Goal: Task Accomplishment & Management: Manage account settings

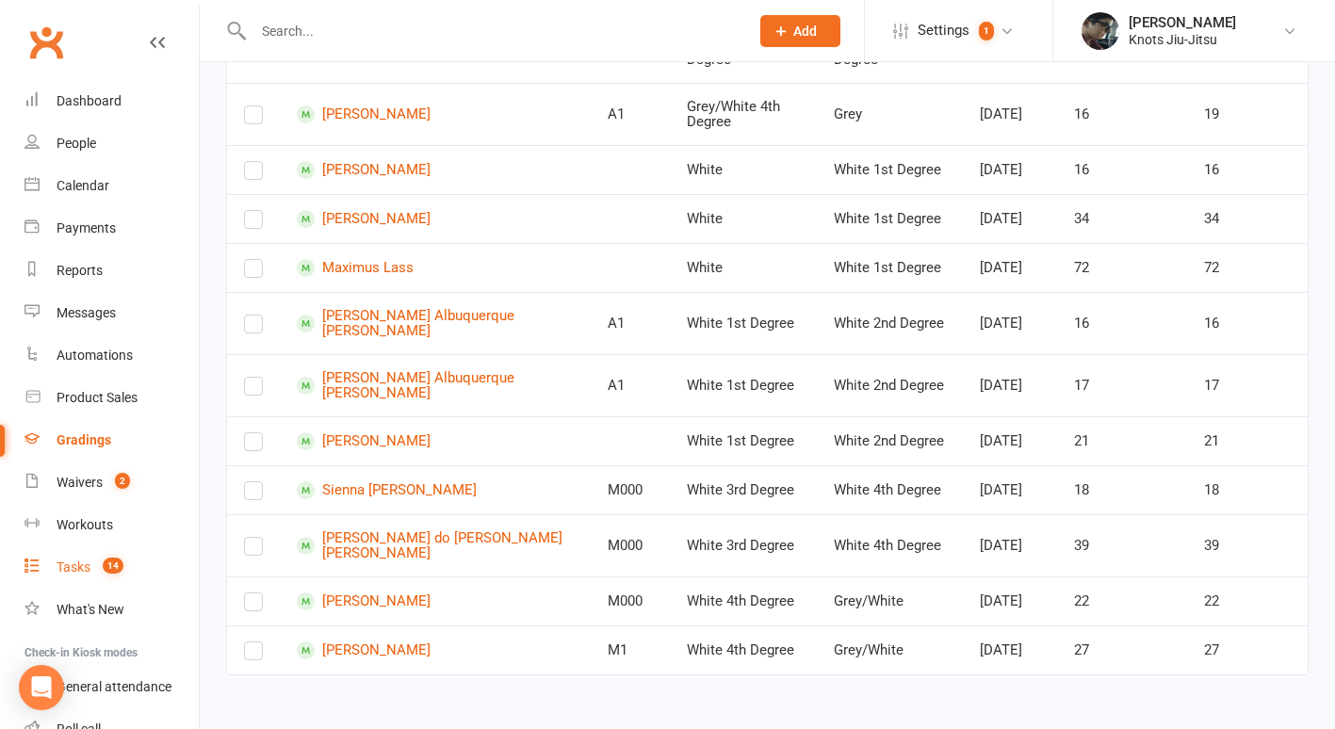
click at [110, 568] on span "14" at bounding box center [113, 566] width 21 height 16
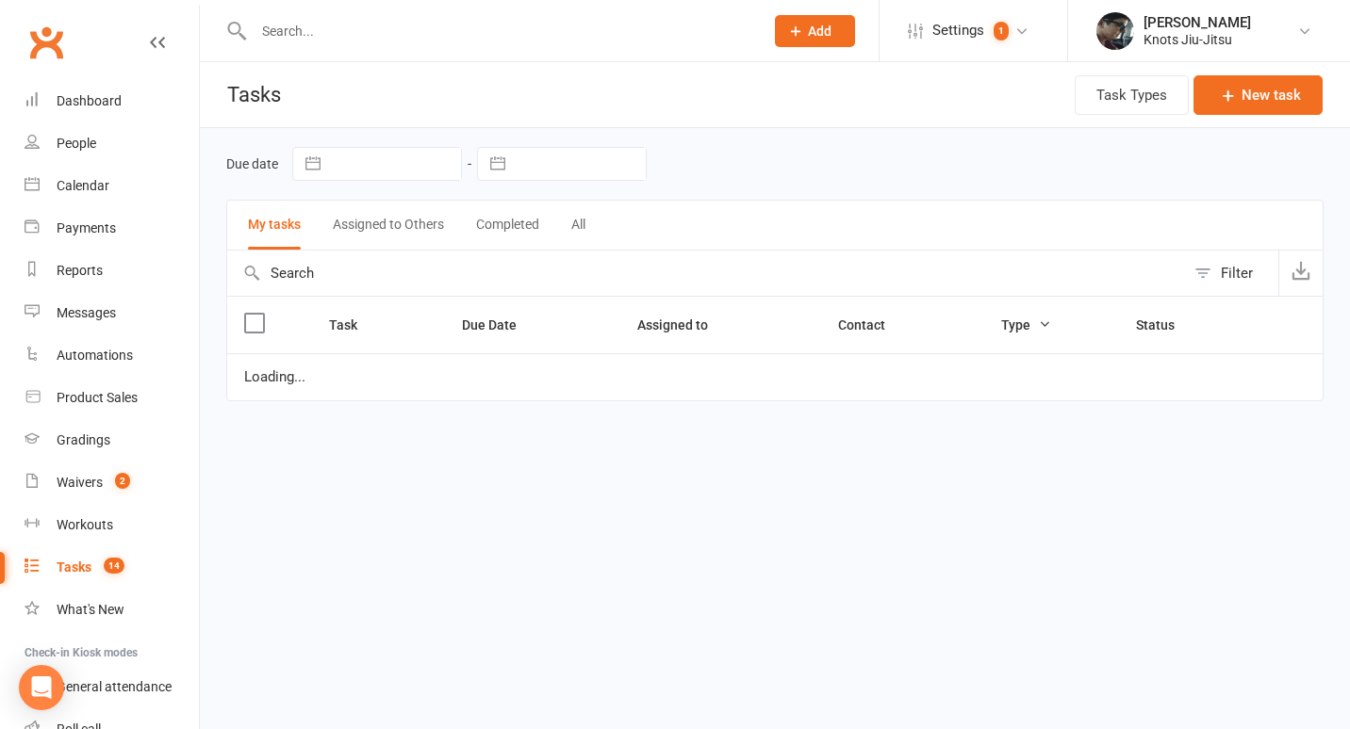
select select "started"
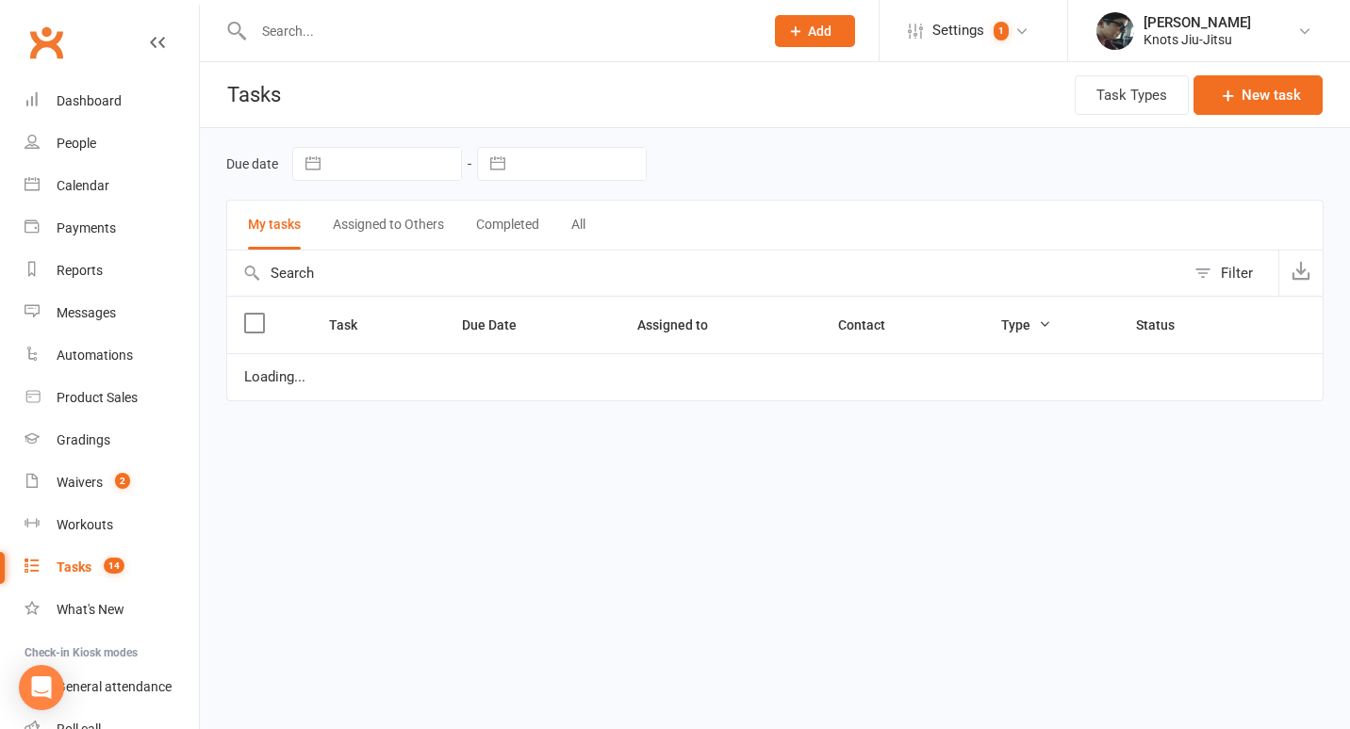
select select "started"
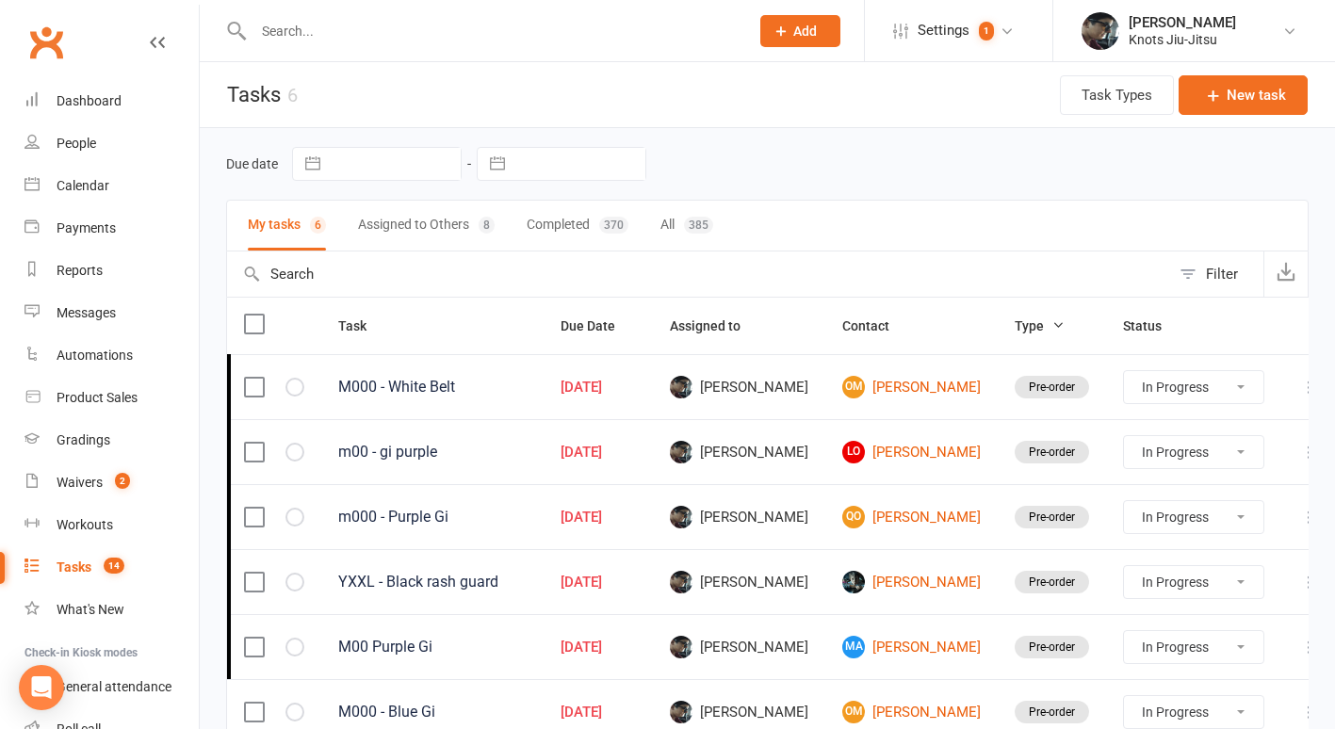
click at [670, 234] on button "All 385" at bounding box center [687, 226] width 53 height 50
select select "started"
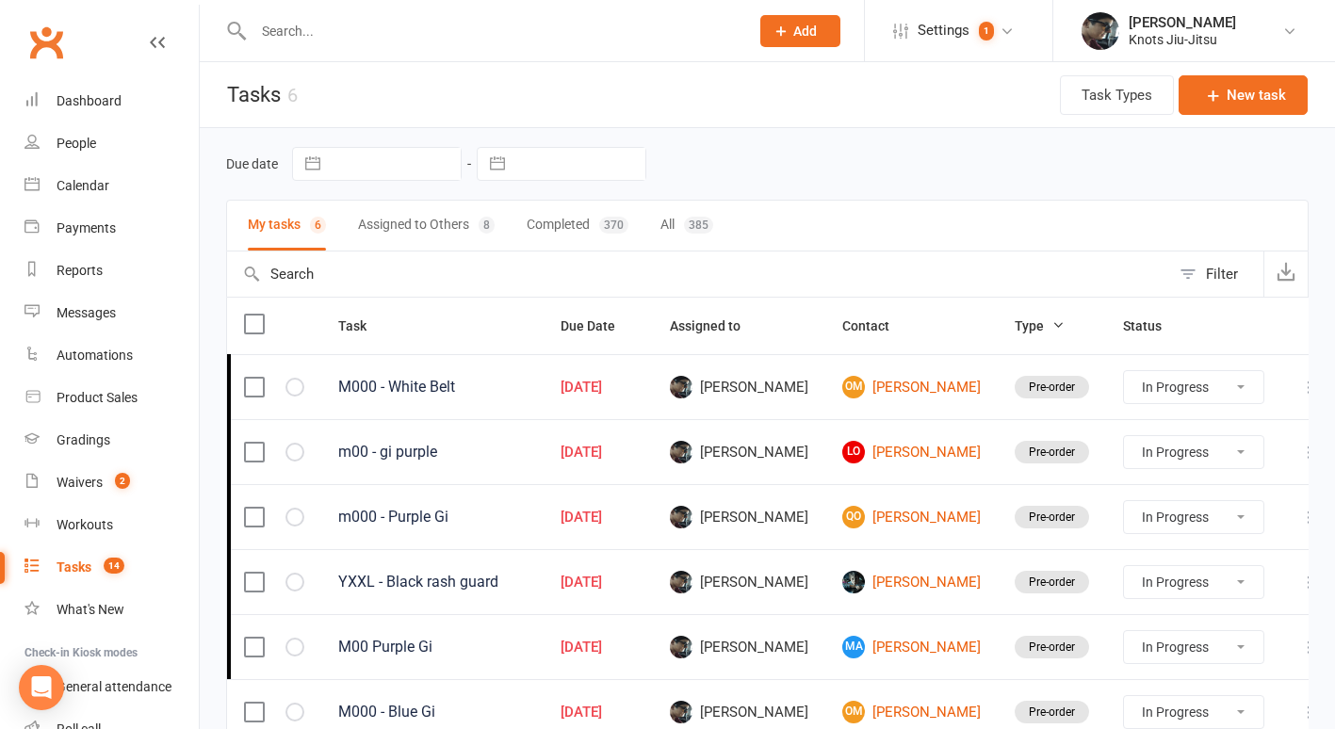
select select "started"
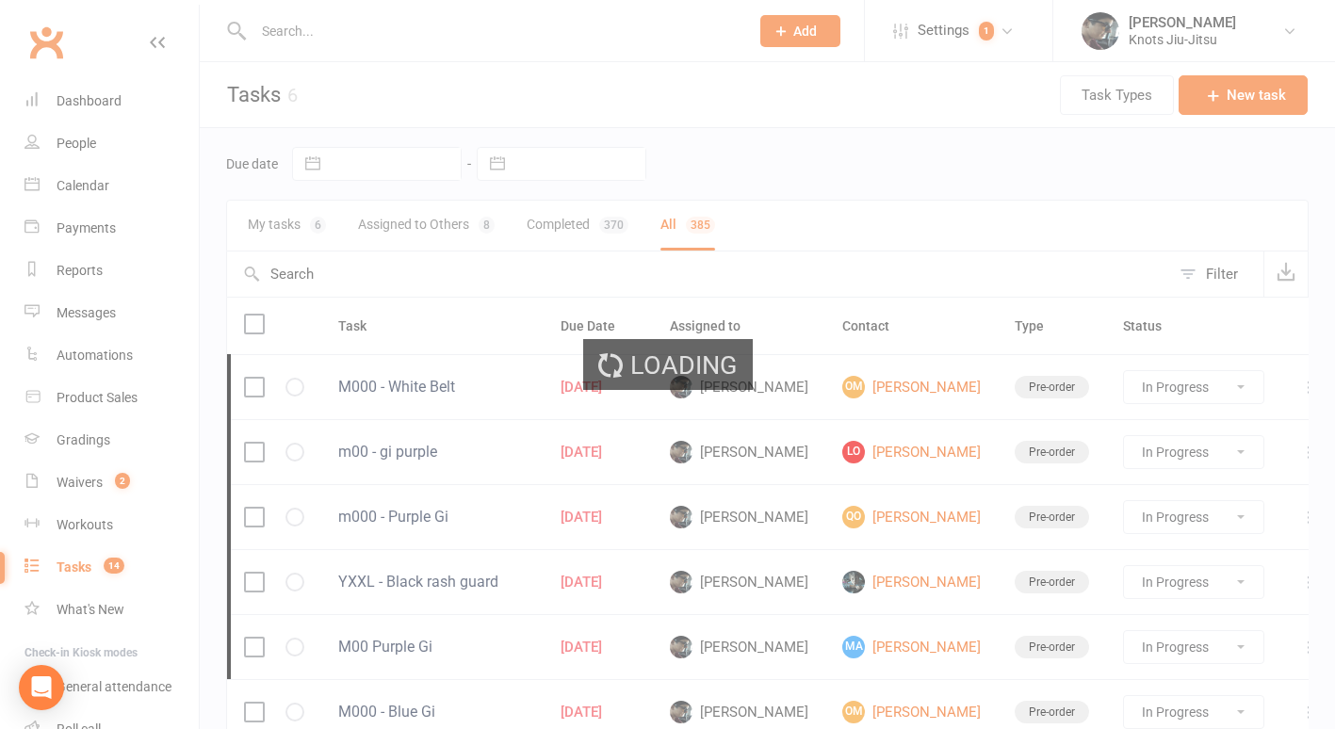
select select "started"
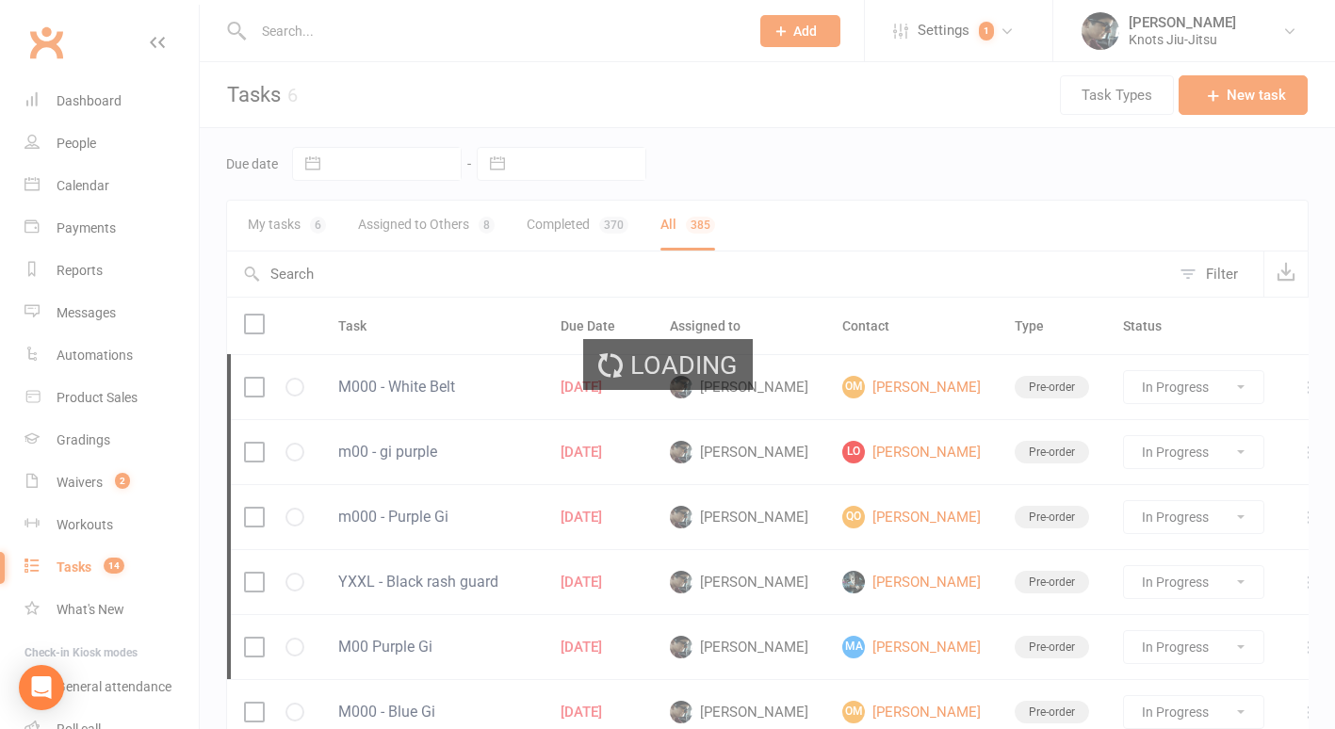
select select "started"
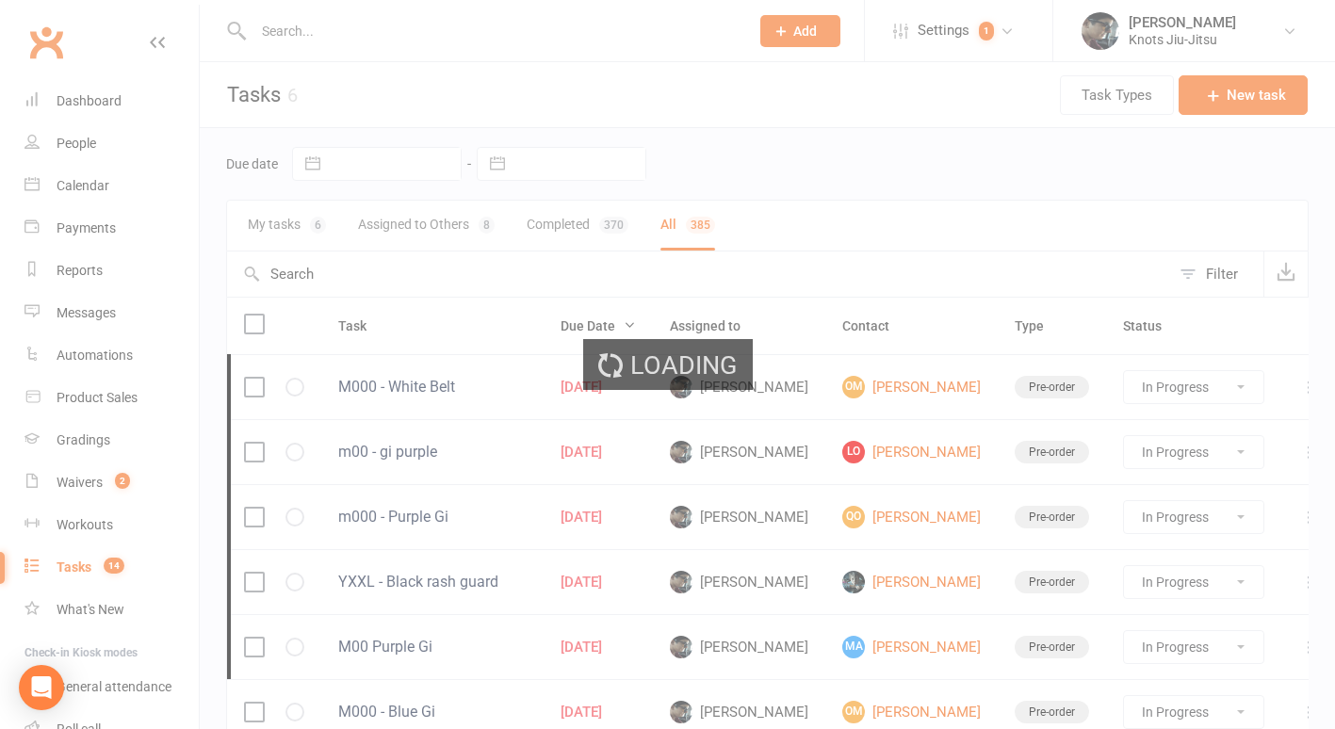
select select "started"
select select "finished"
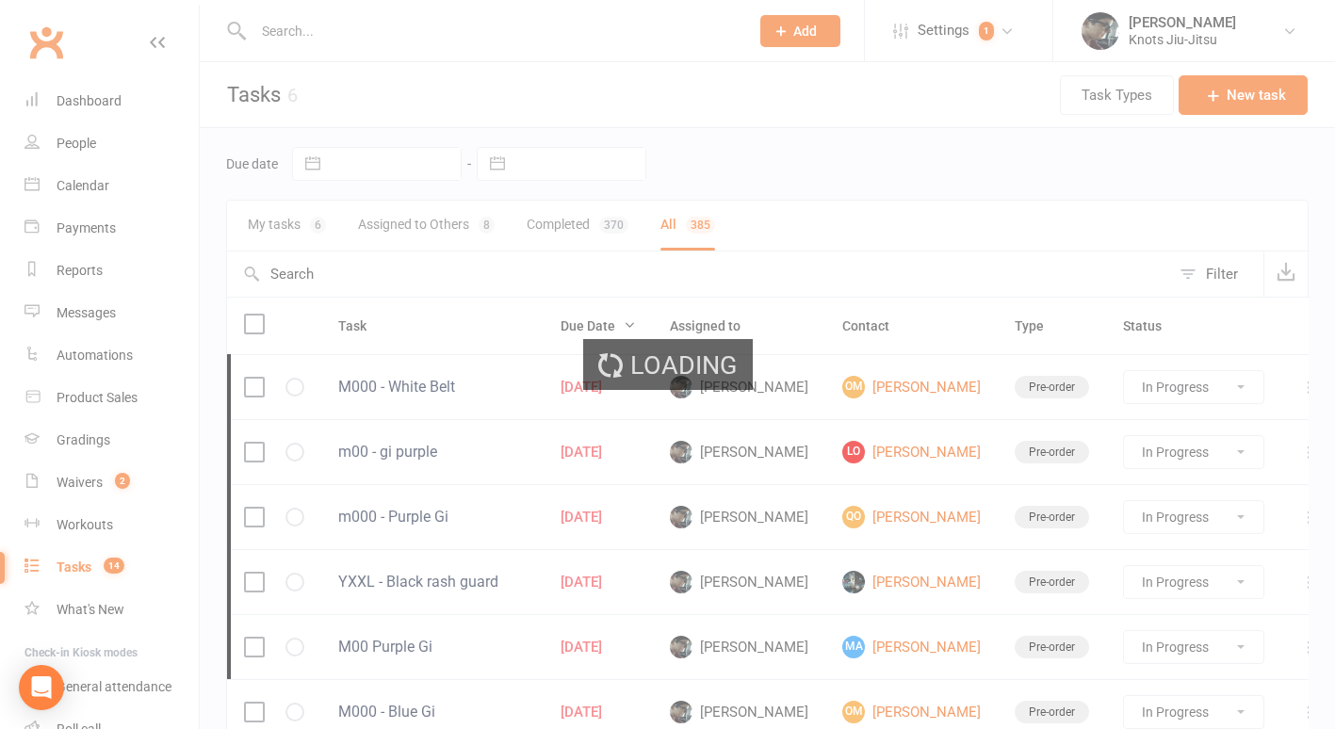
select select "finished"
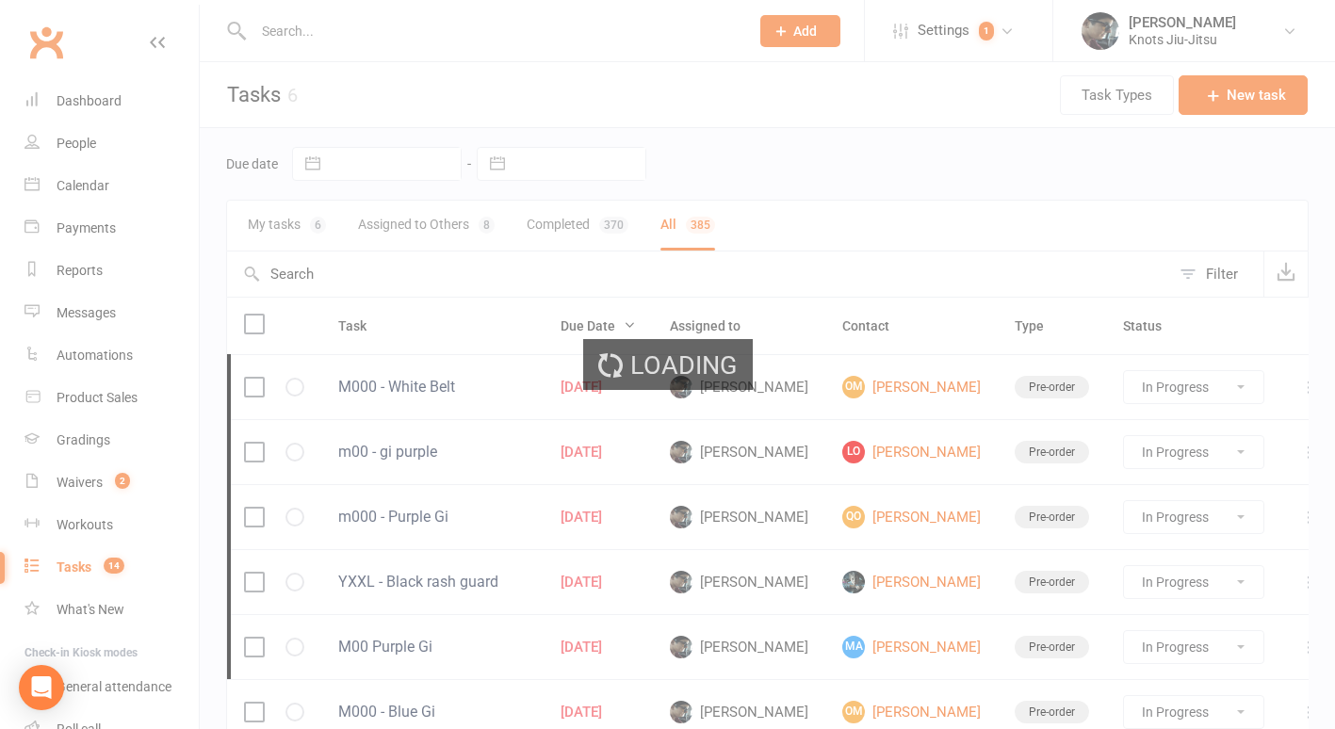
select select "finished"
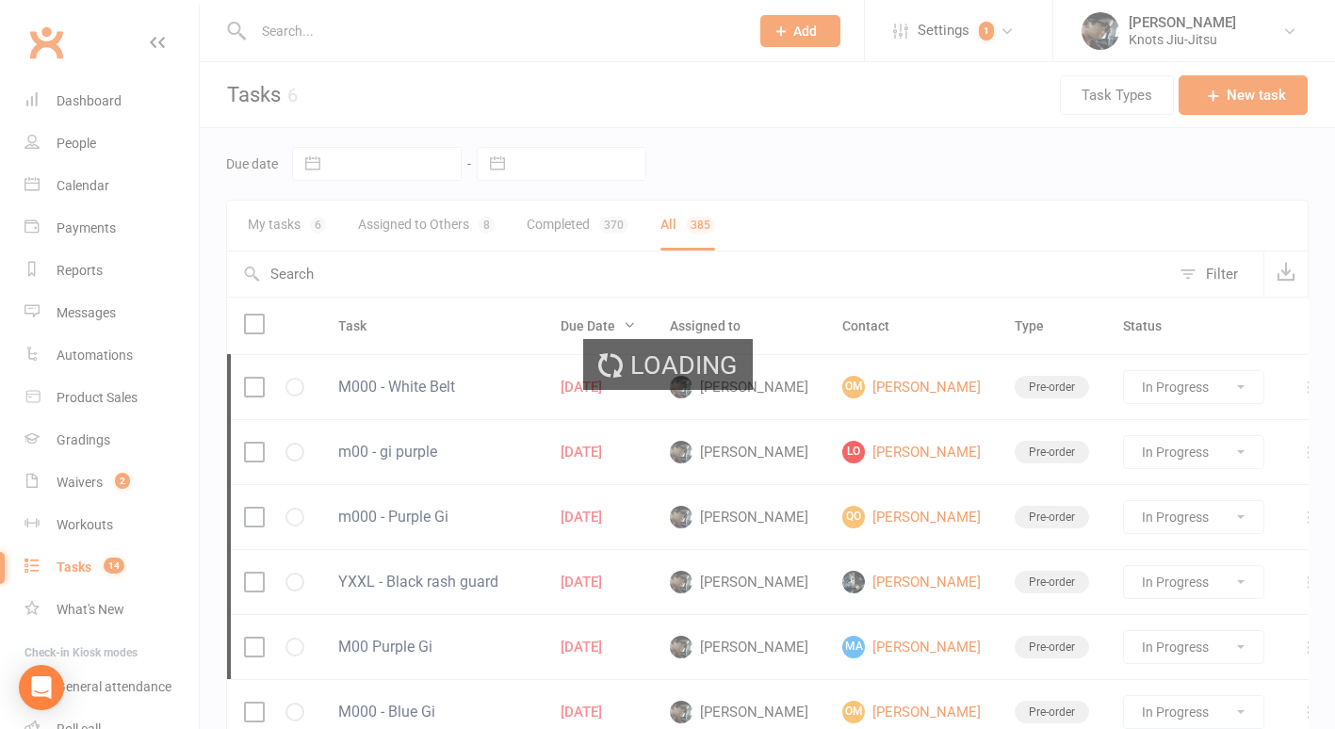
select select "started"
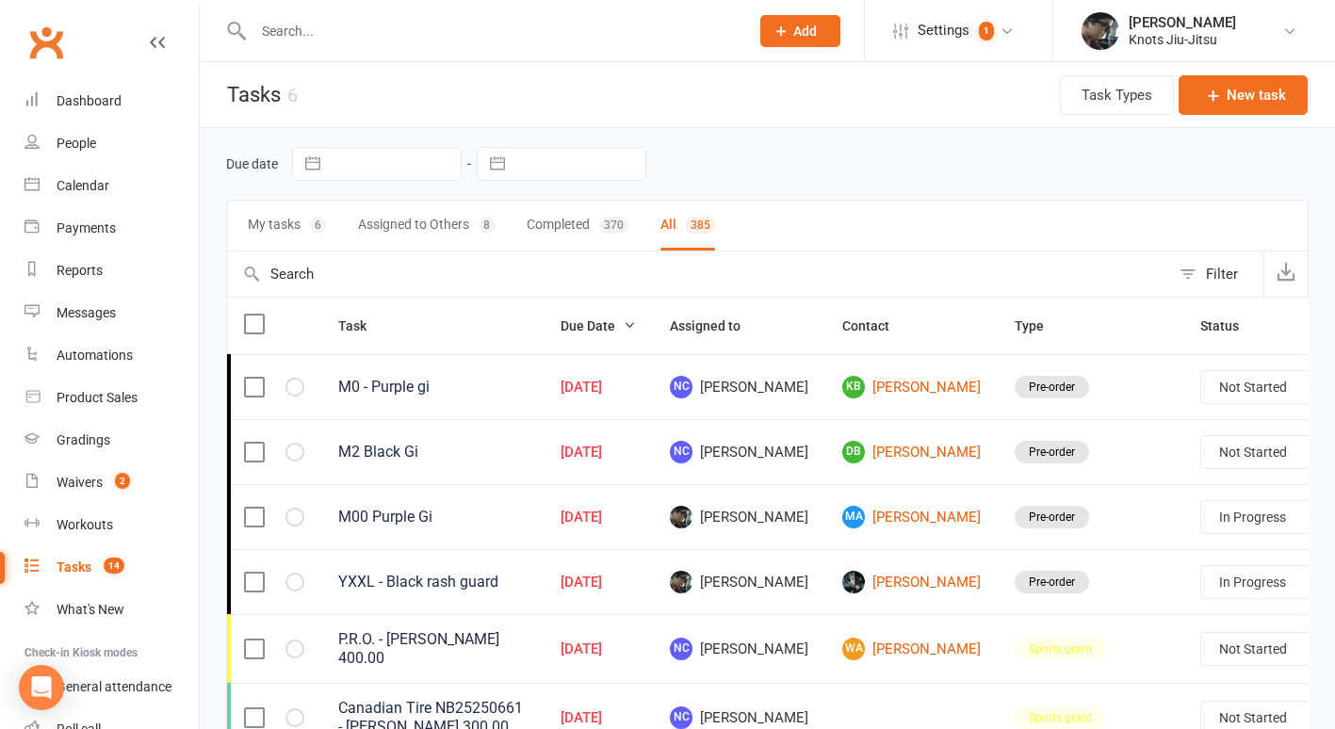
select select "started"
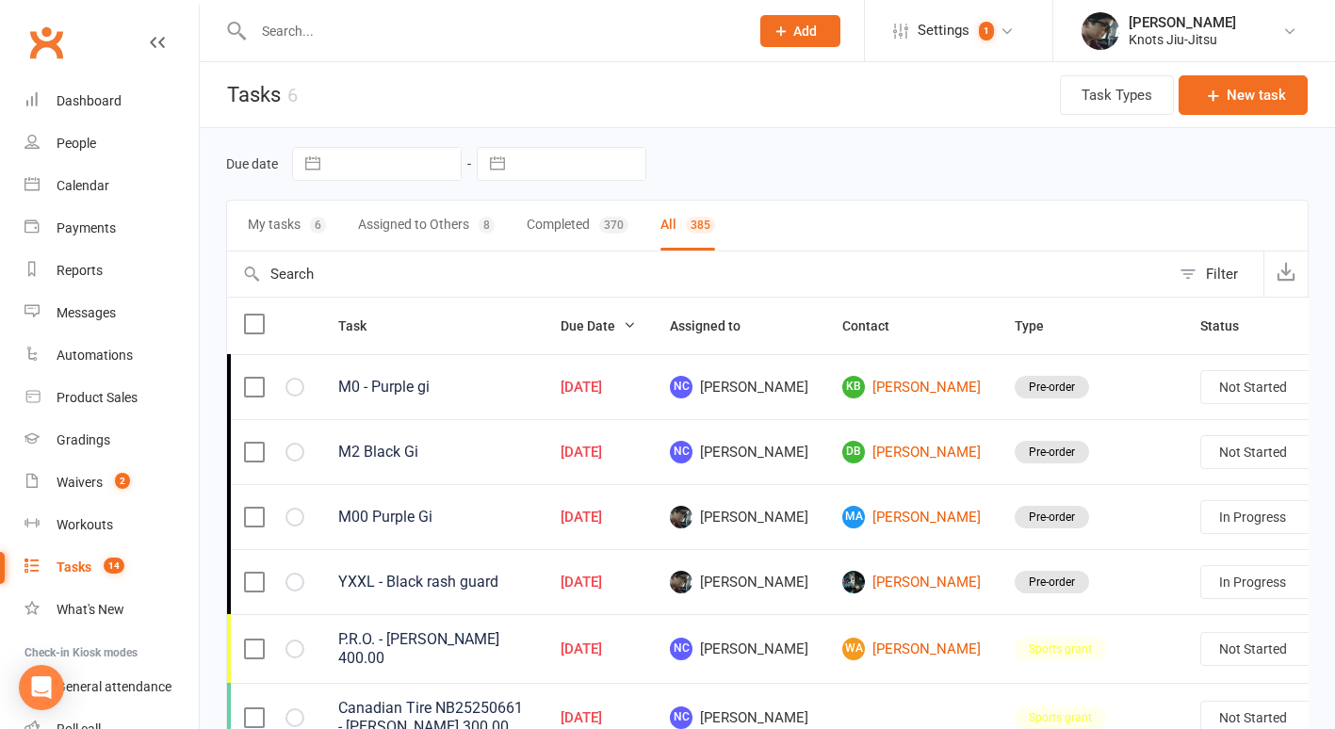
select select "started"
select select "finished"
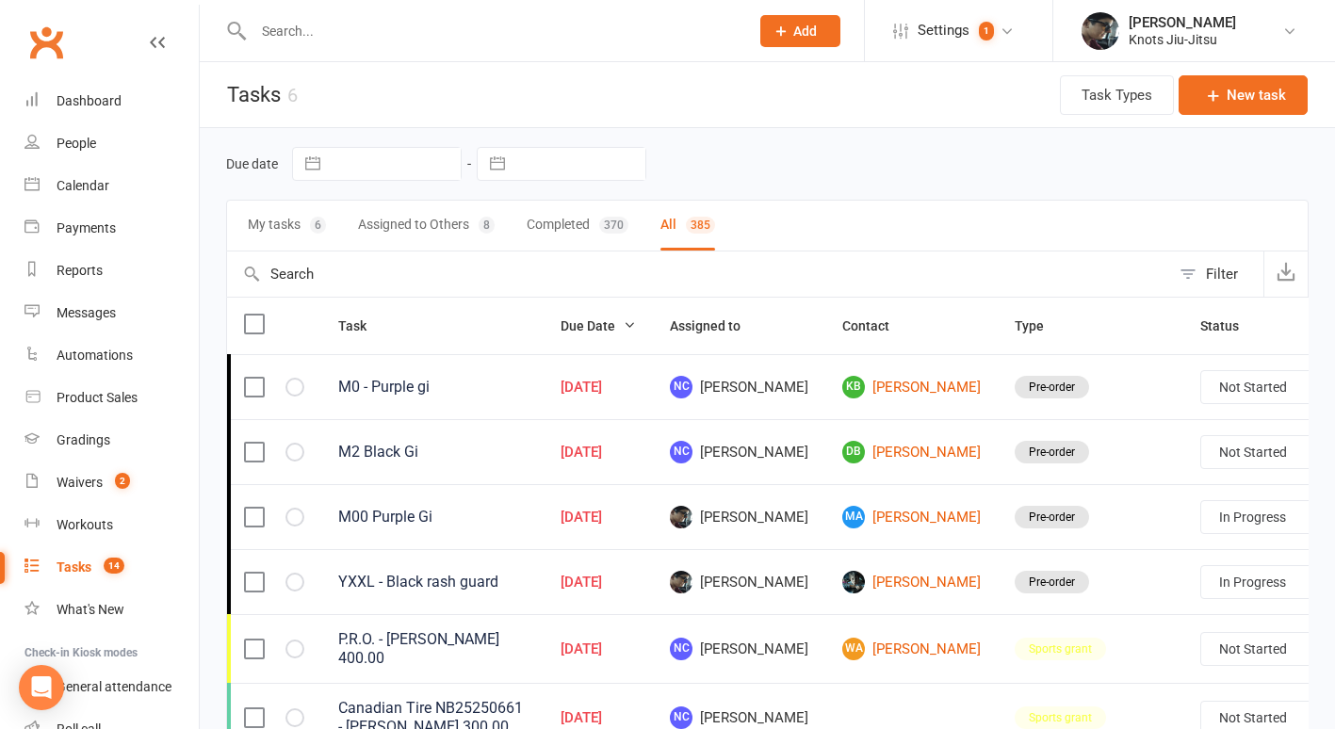
select select "finished"
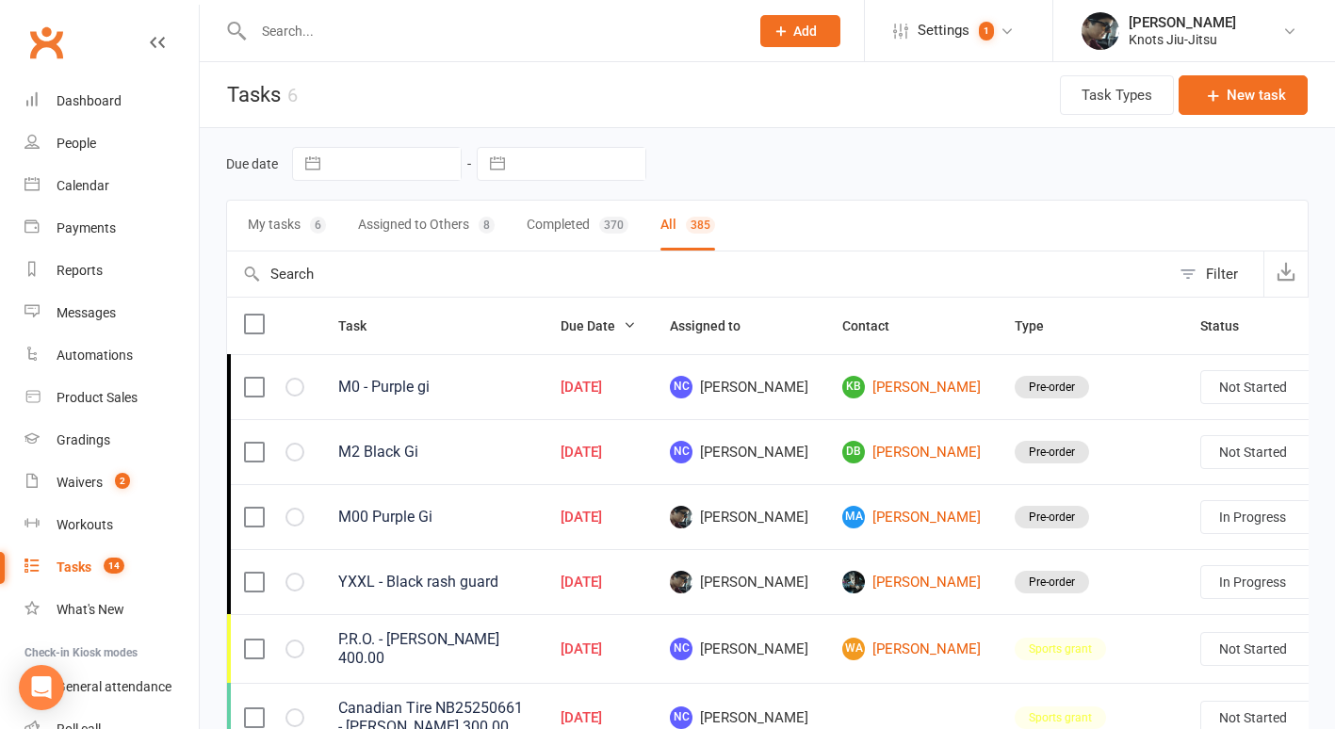
select select "finished"
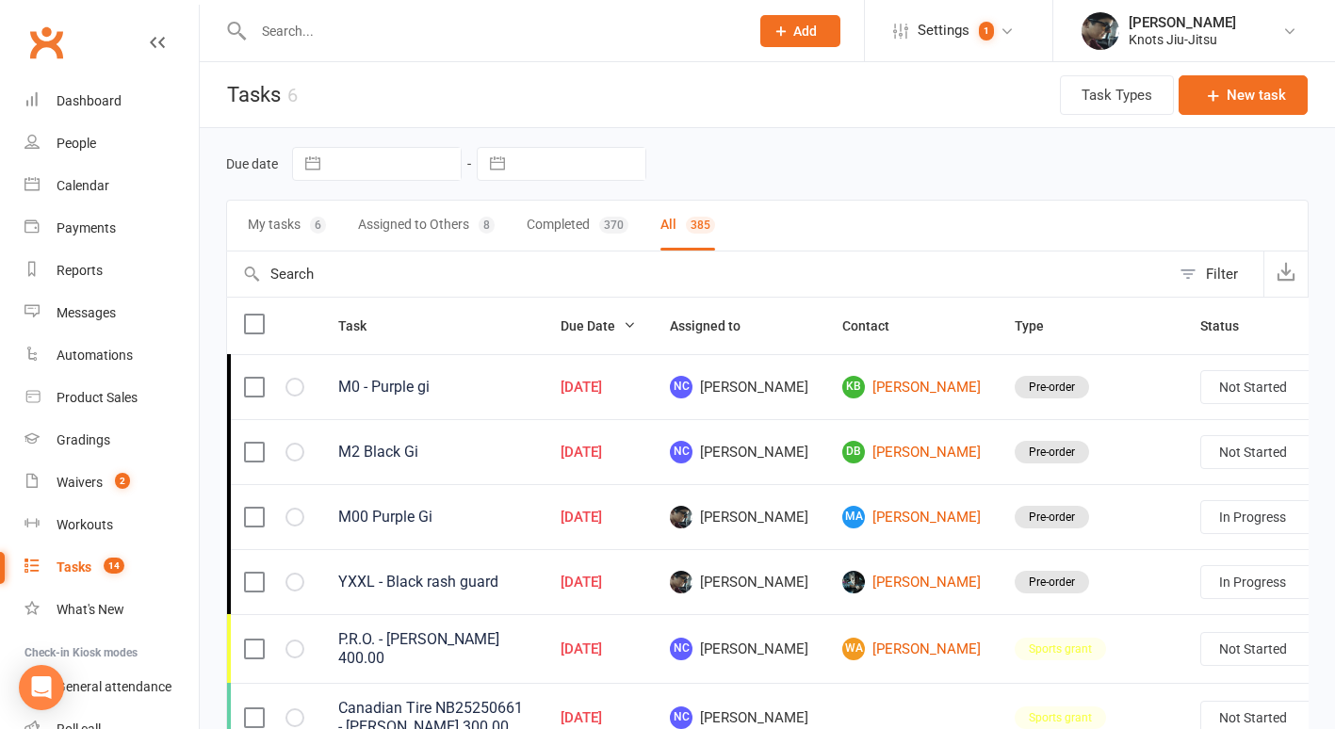
click at [1210, 279] on div "Filter" at bounding box center [1222, 274] width 32 height 23
select select "started"
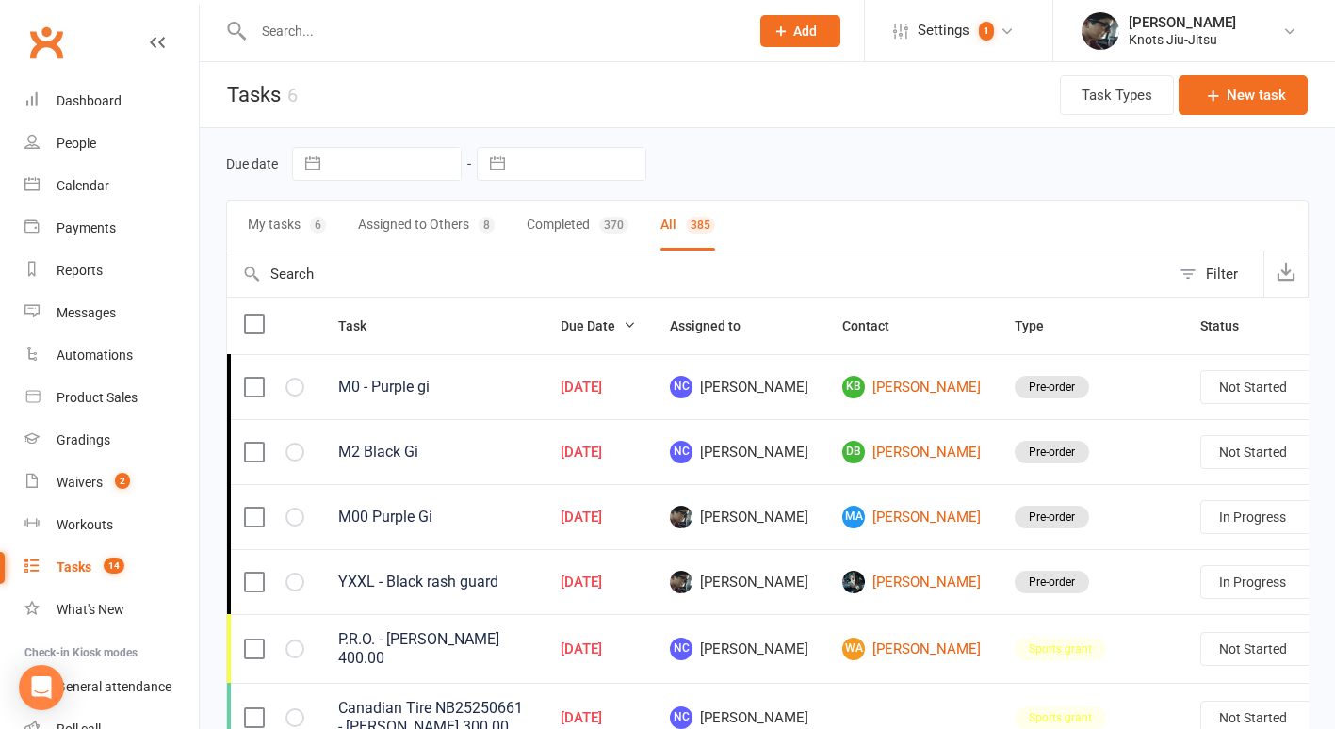
select select "started"
select select "finished"
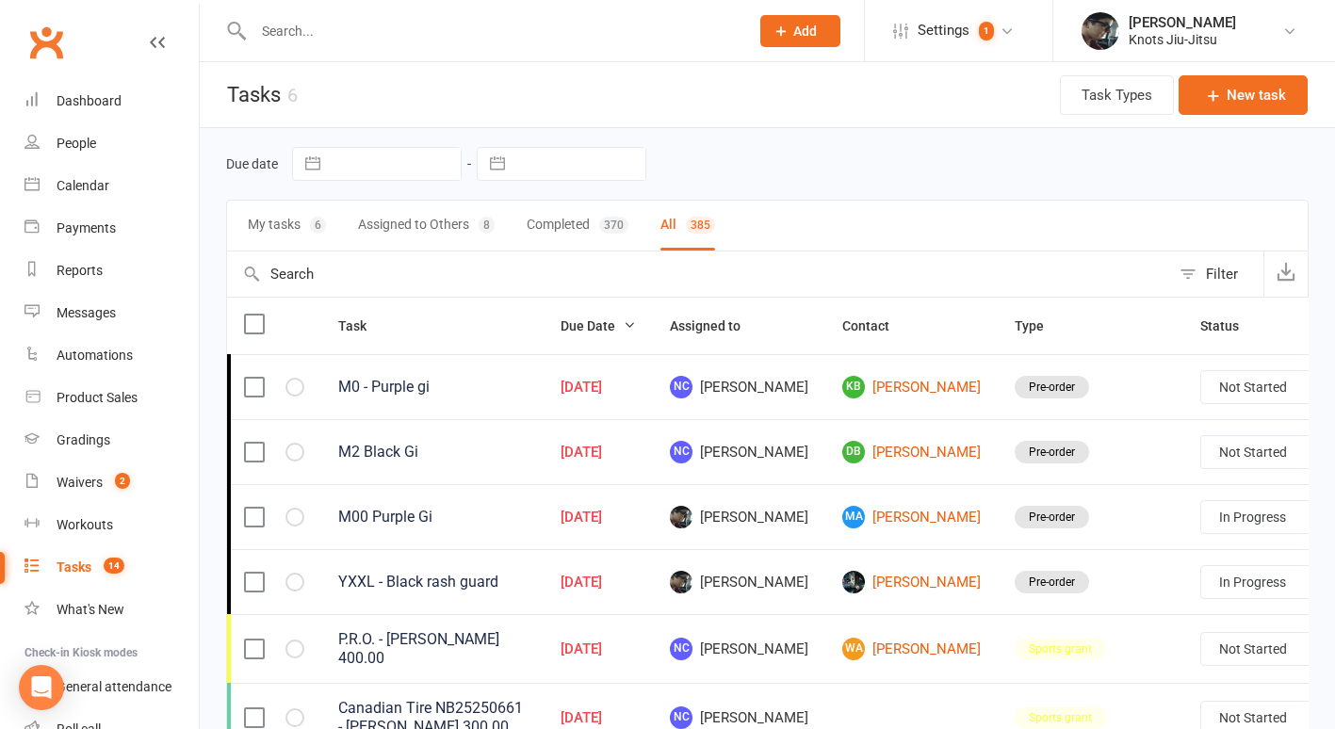
select select "finished"
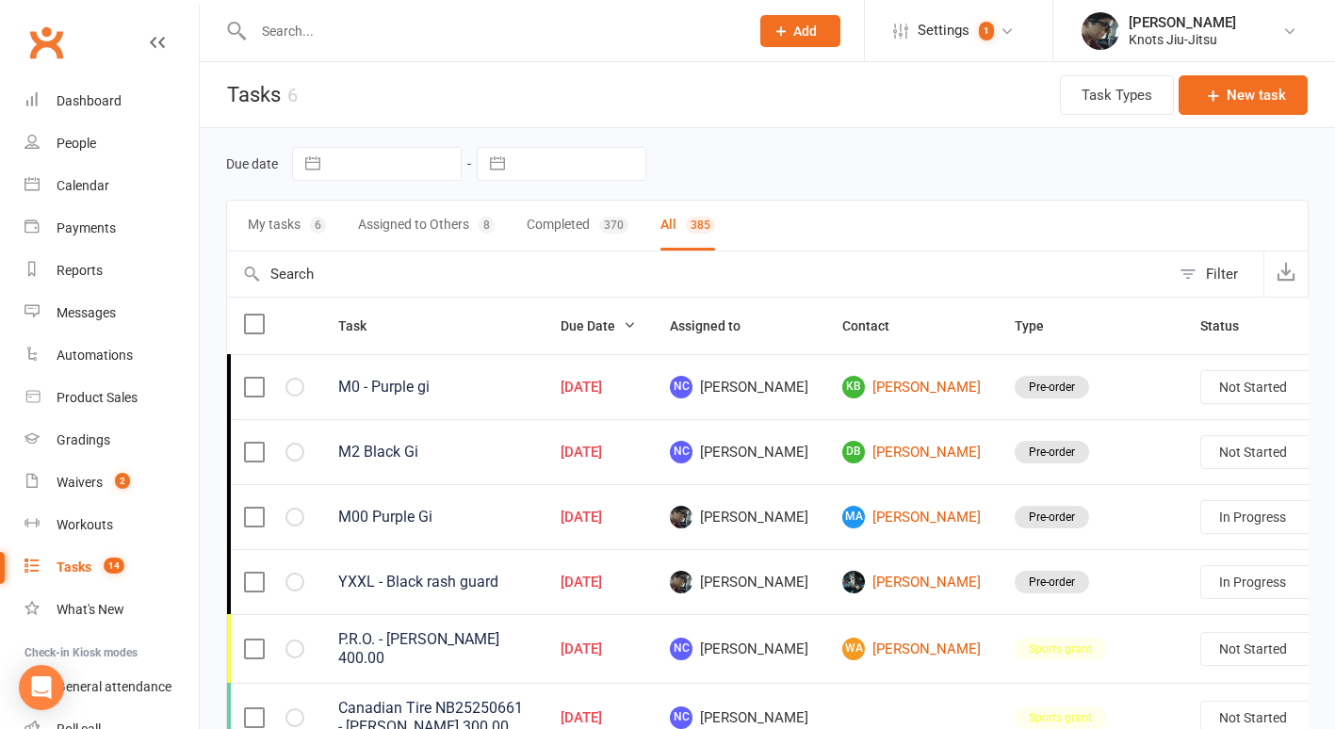
select select "finished"
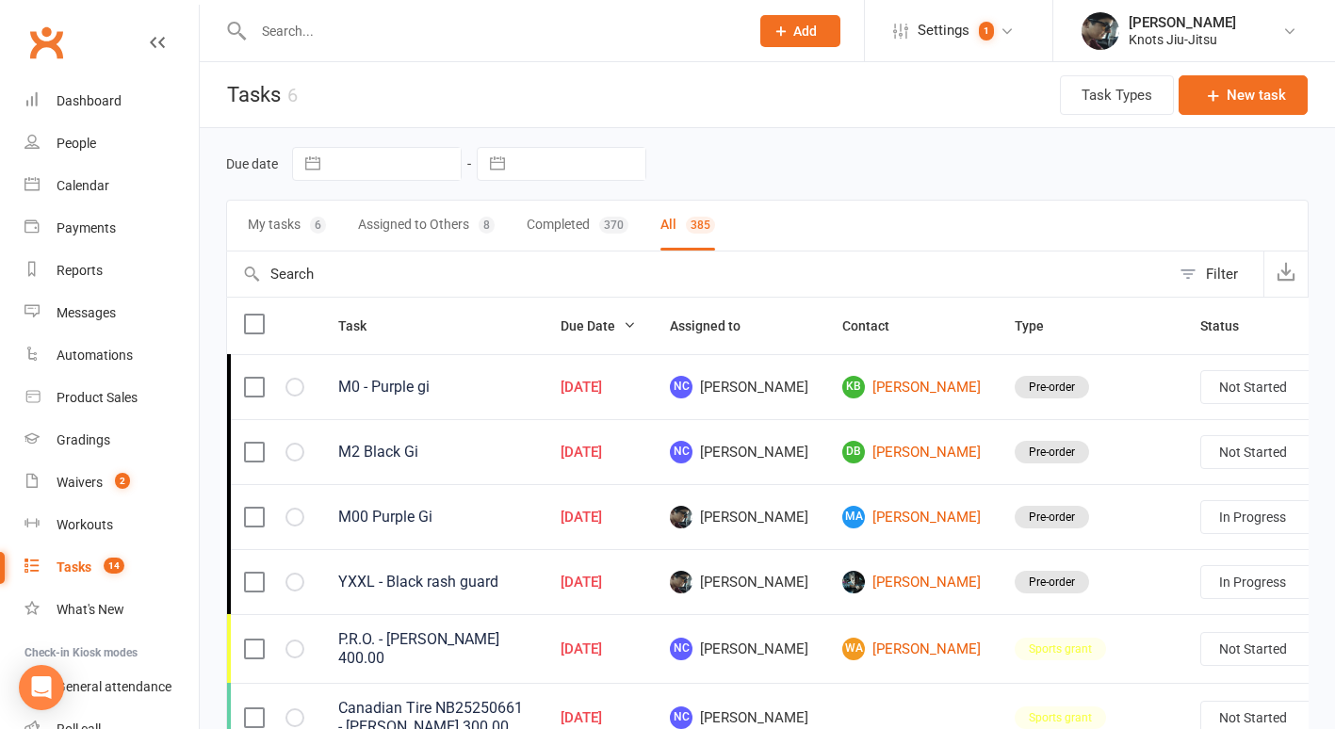
select select "finished"
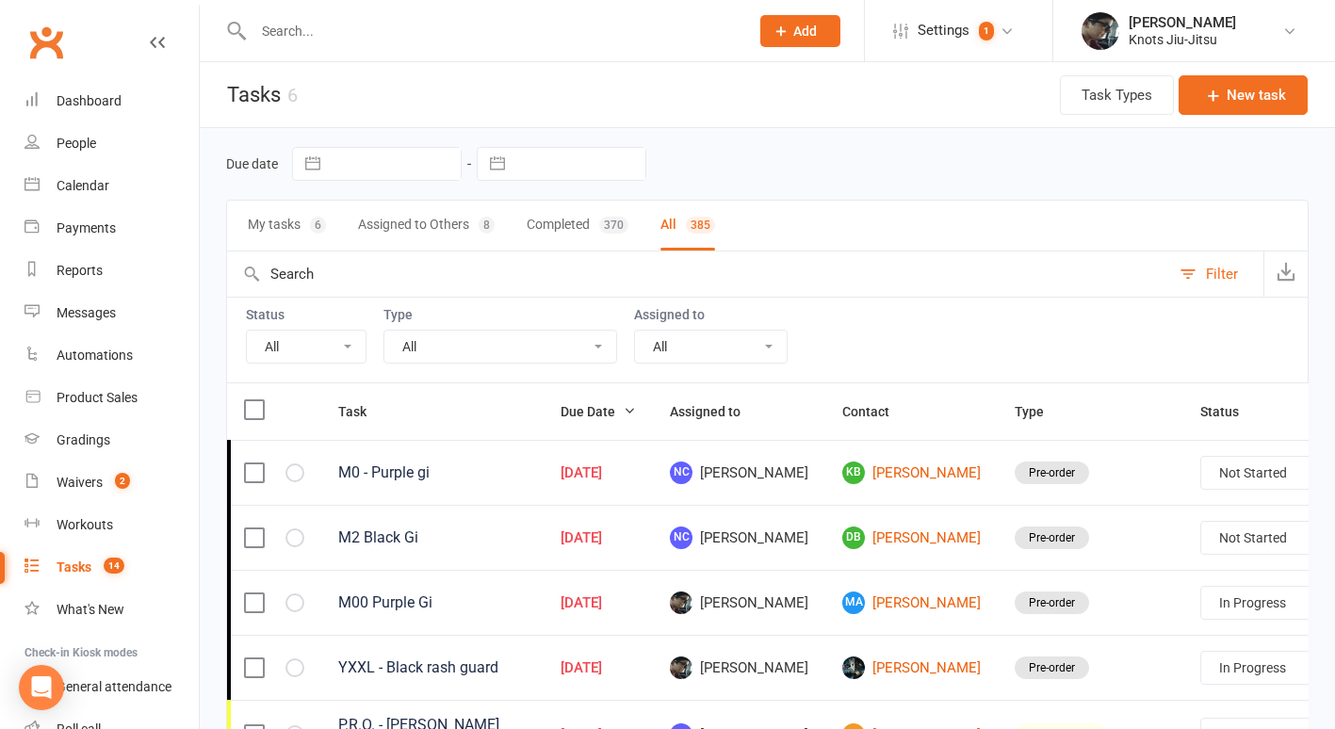
click at [483, 351] on select "All Birthday party Cleaning moncton E-mail Kids summer classes Kids waiting lis…" at bounding box center [501, 347] width 232 height 32
select select "35201"
click at [385, 331] on select "All Birthday party Cleaning moncton E-mail Kids summer classes Kids waiting lis…" at bounding box center [501, 347] width 232 height 32
select select "started"
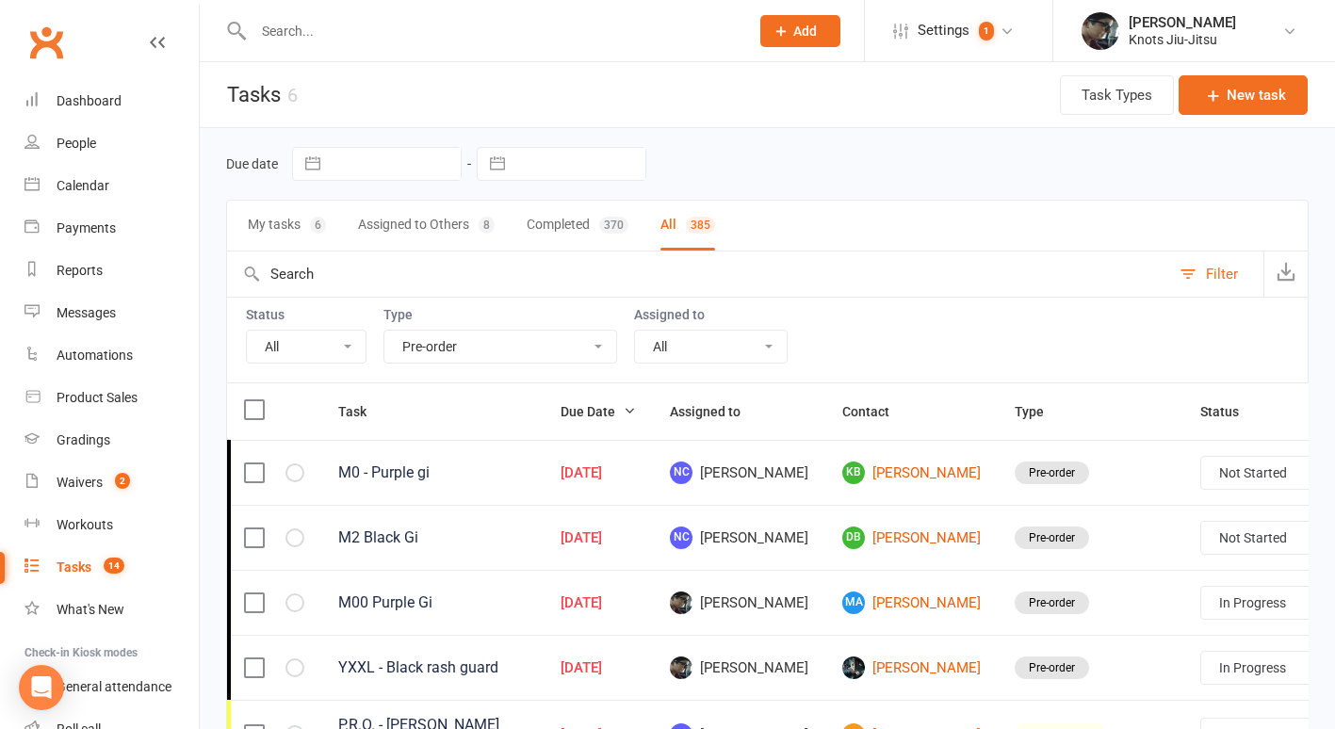
select select "started"
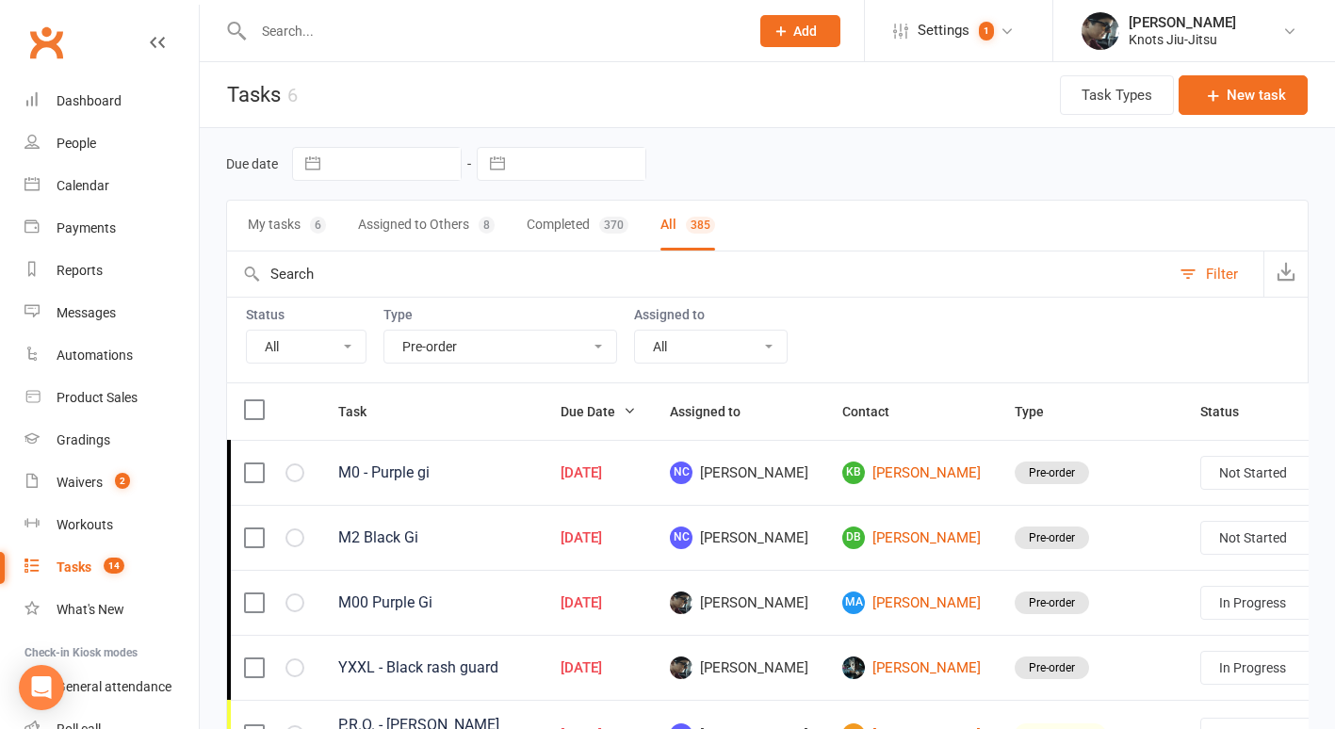
select select "finished"
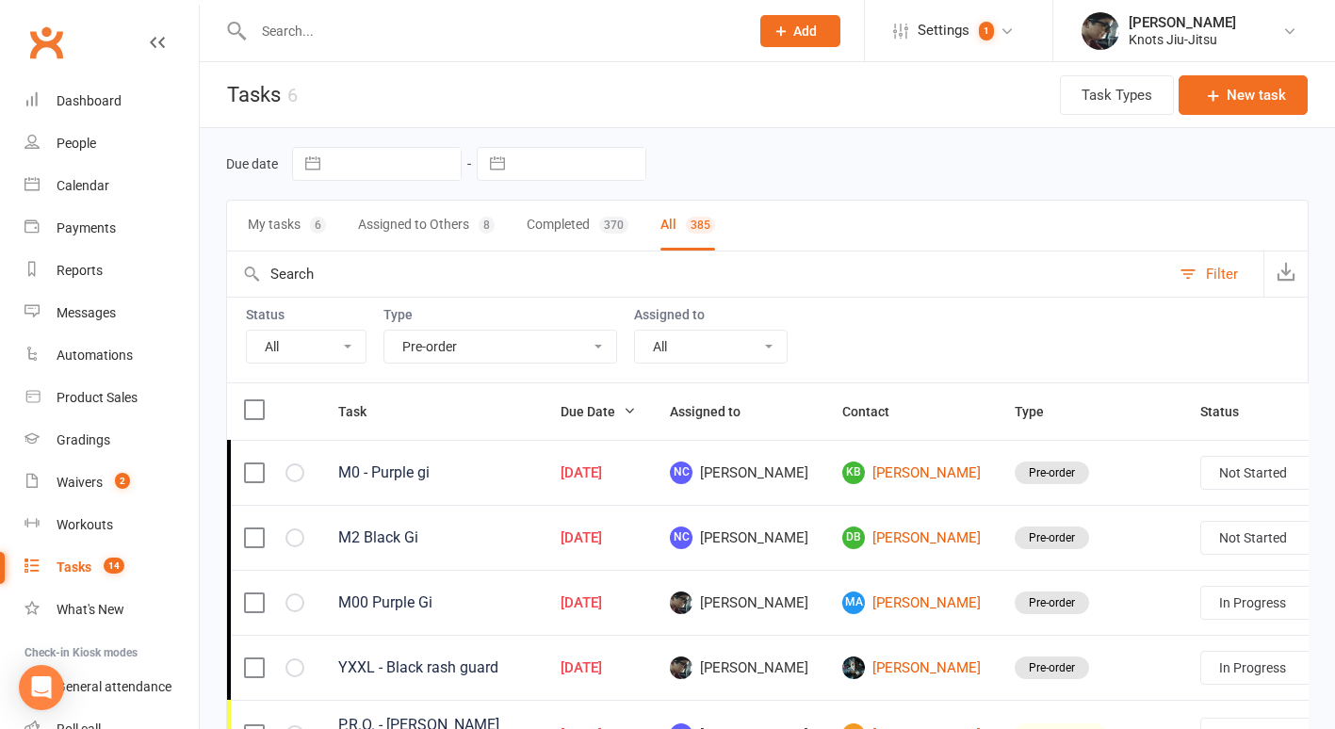
select select "finished"
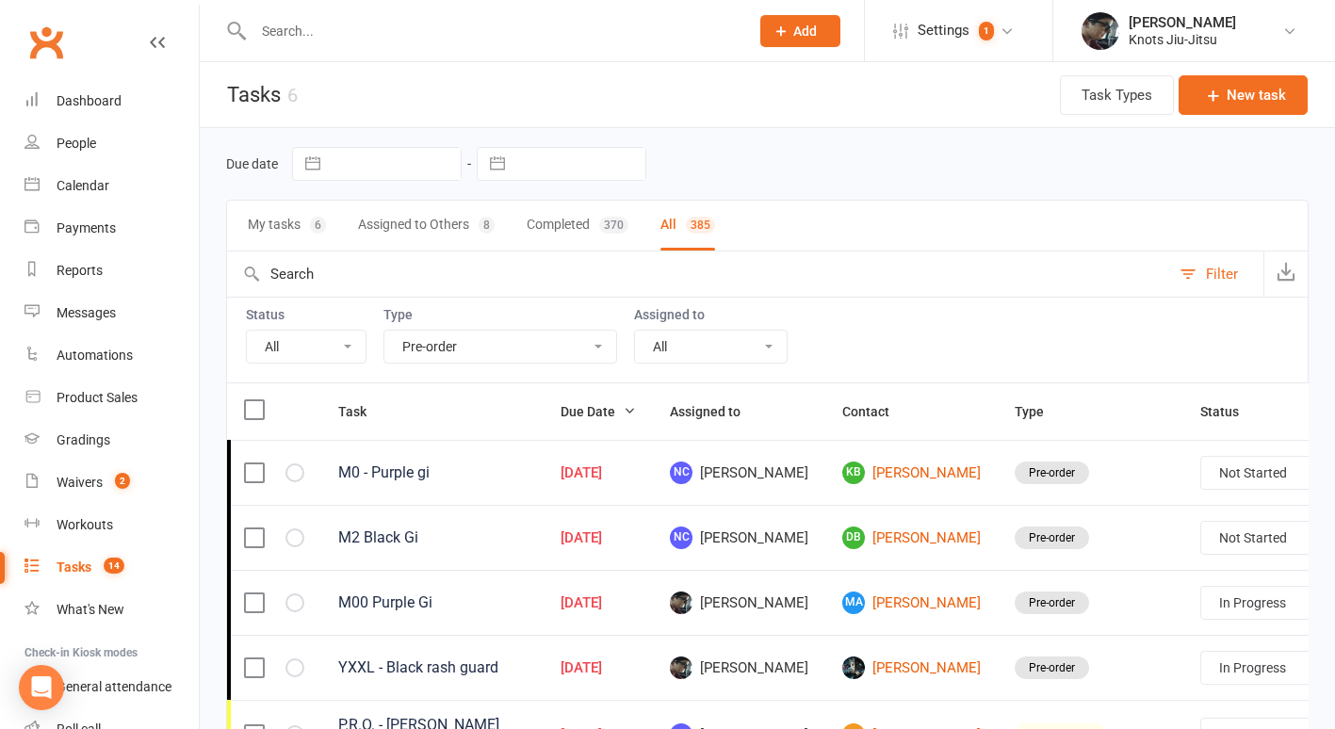
select select "finished"
select select "started"
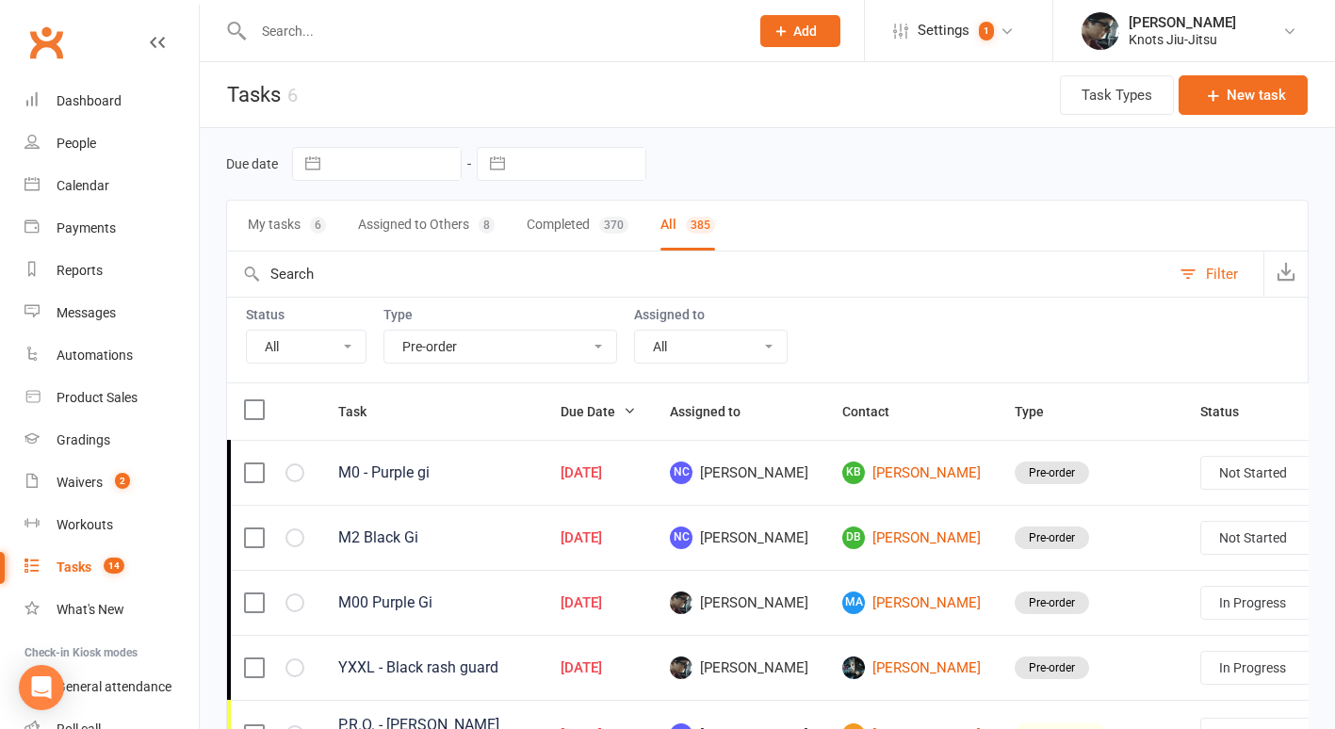
select select "started"
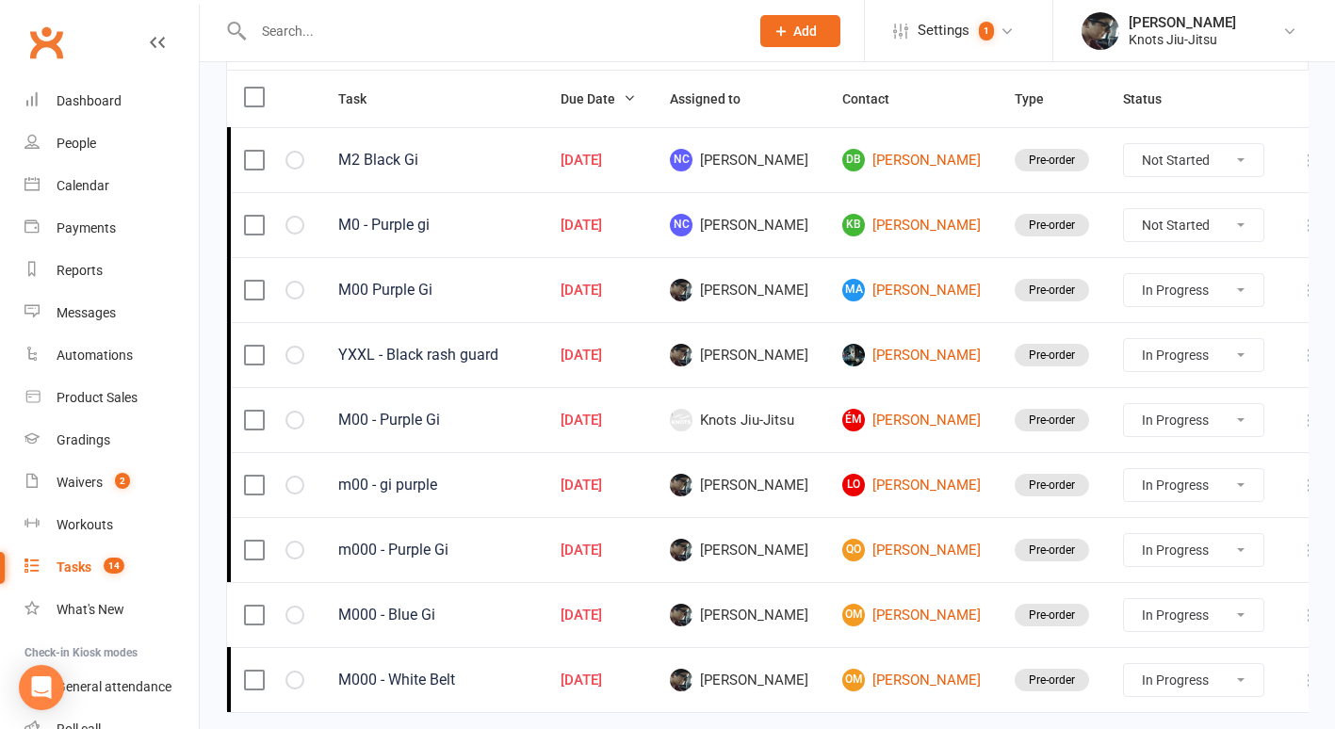
scroll to position [377, 0]
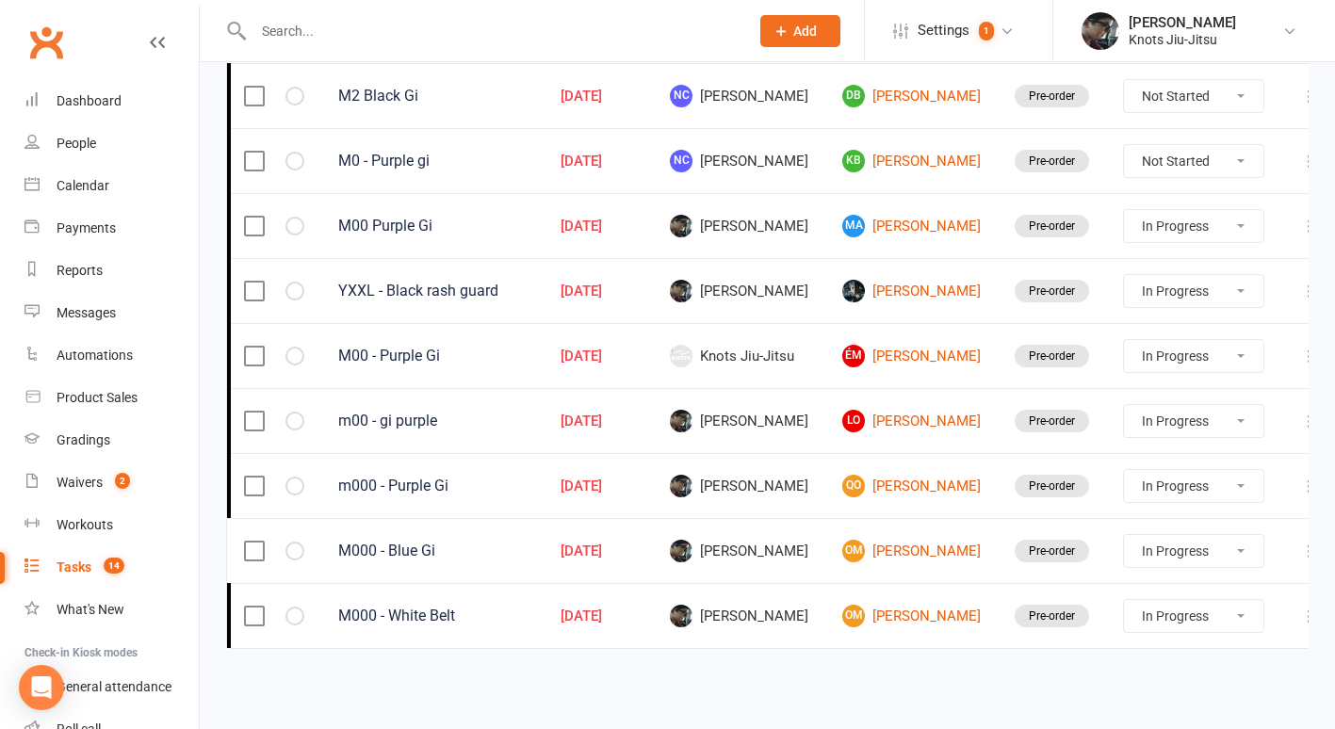
click at [1124, 288] on select "Not Started In Progress Waiting Complete" at bounding box center [1193, 291] width 139 height 32
click at [1124, 275] on select "Not Started In Progress Waiting Complete" at bounding box center [1193, 291] width 139 height 32
select select "started"
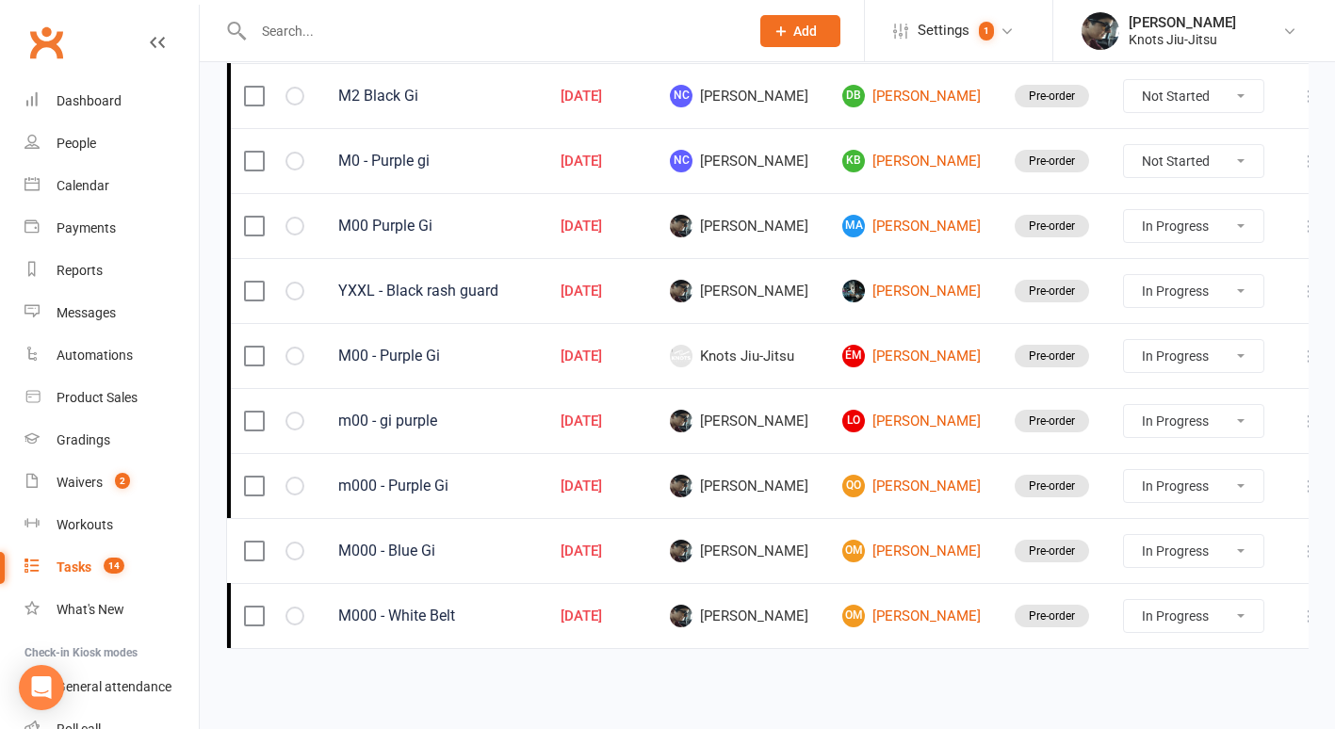
select select "started"
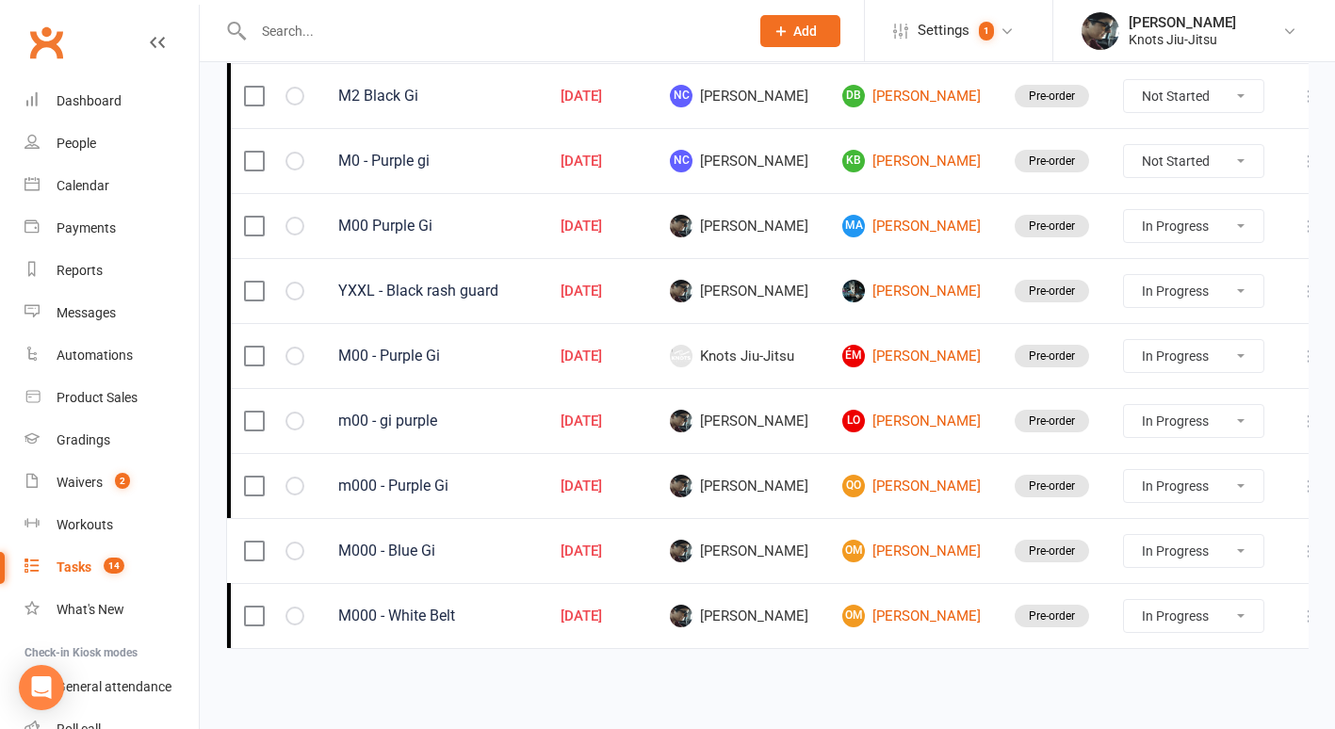
select select "started"
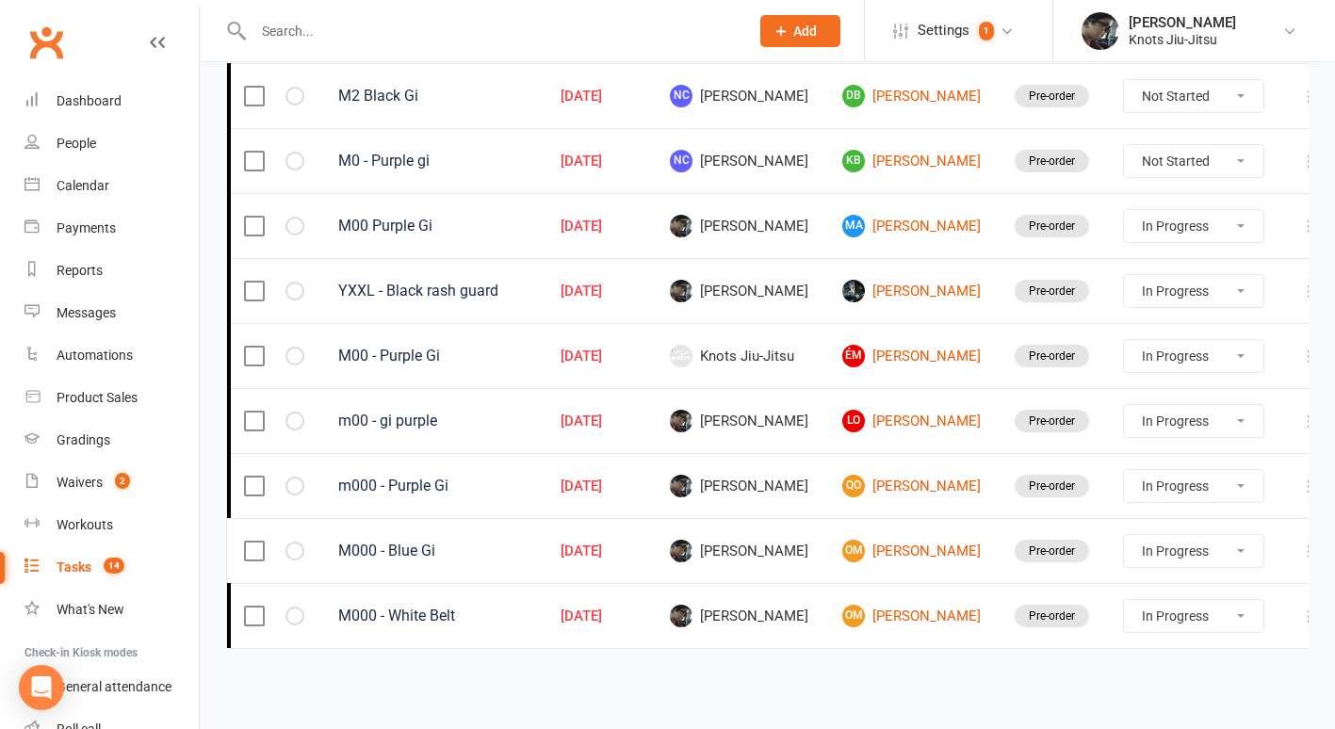
select select "started"
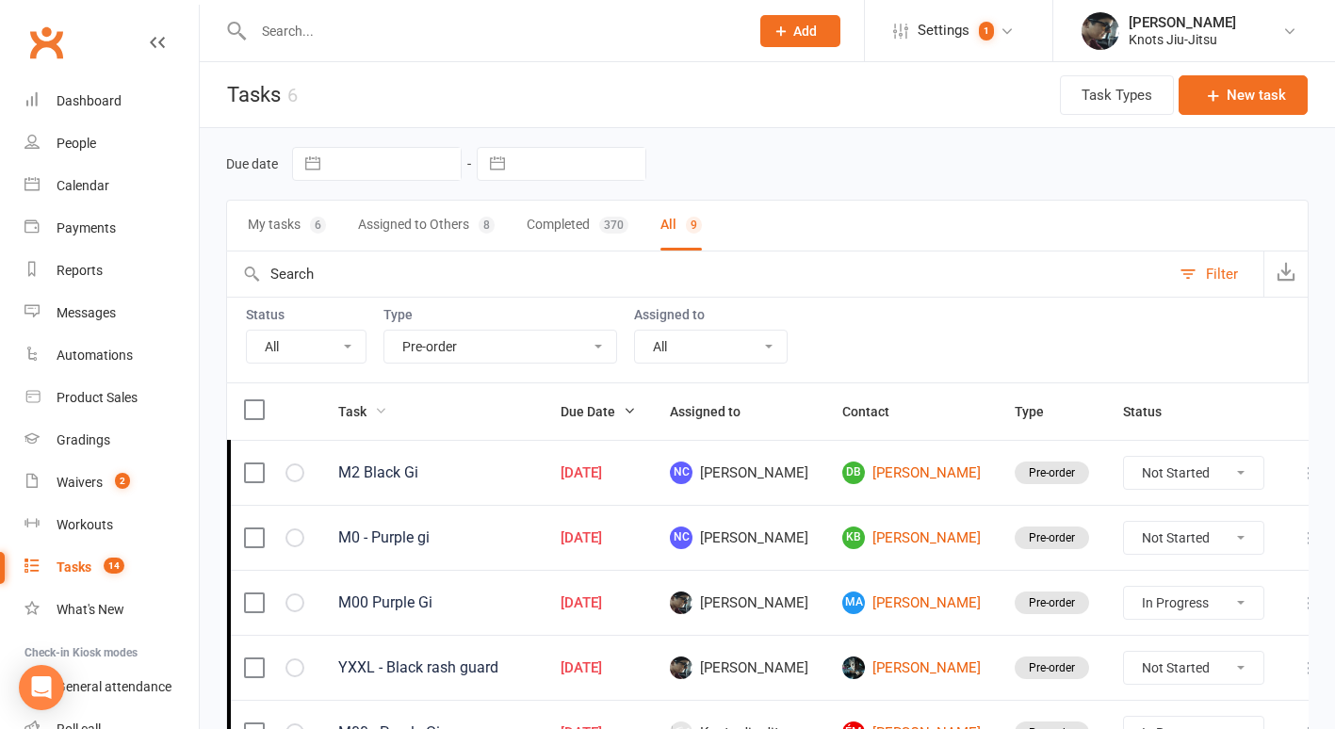
click at [376, 408] on icon "button" at bounding box center [380, 410] width 13 height 13
select select "started"
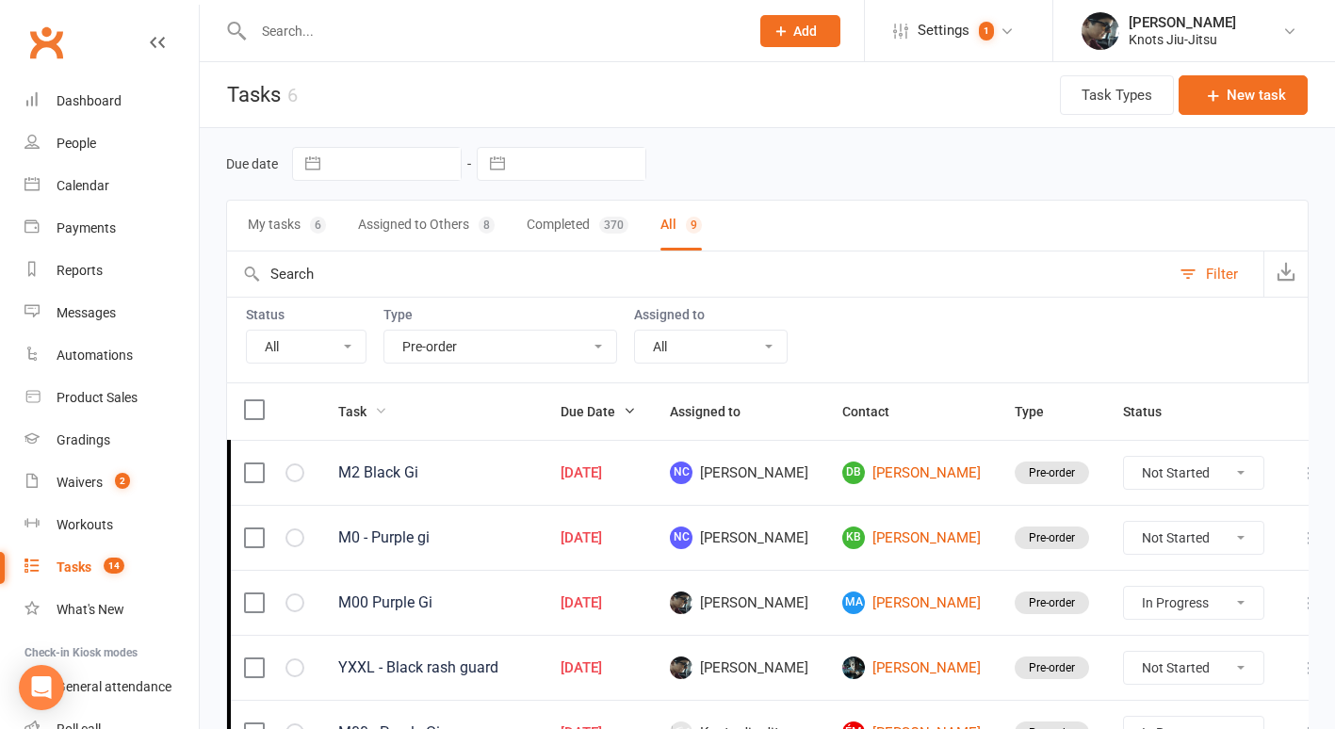
select select "started"
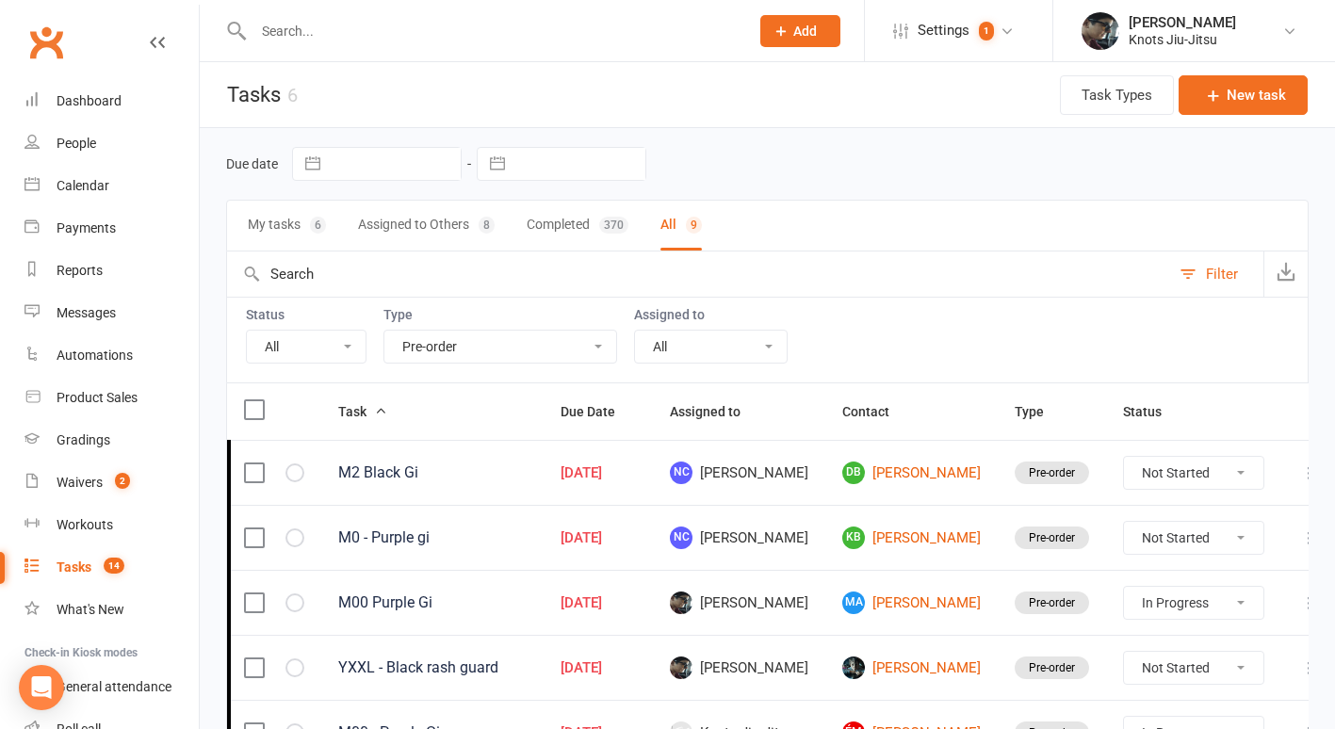
select select "started"
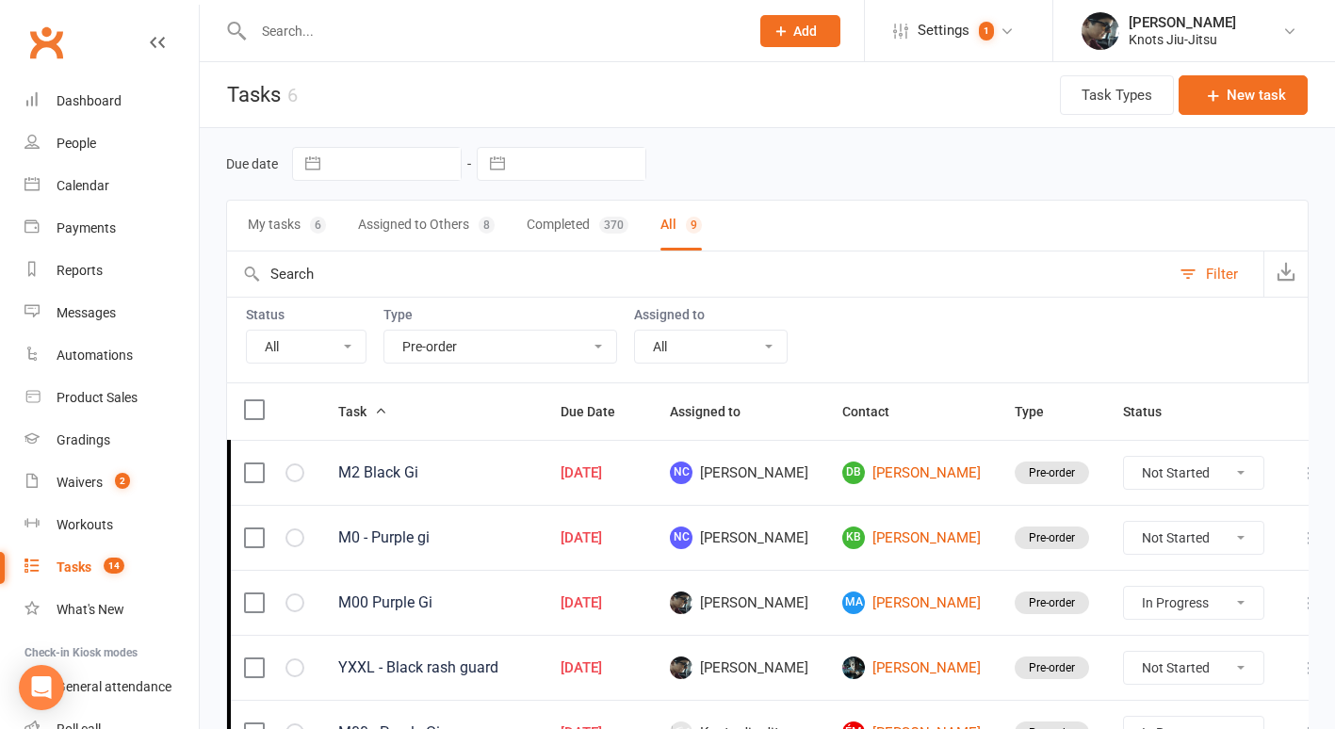
select select "started"
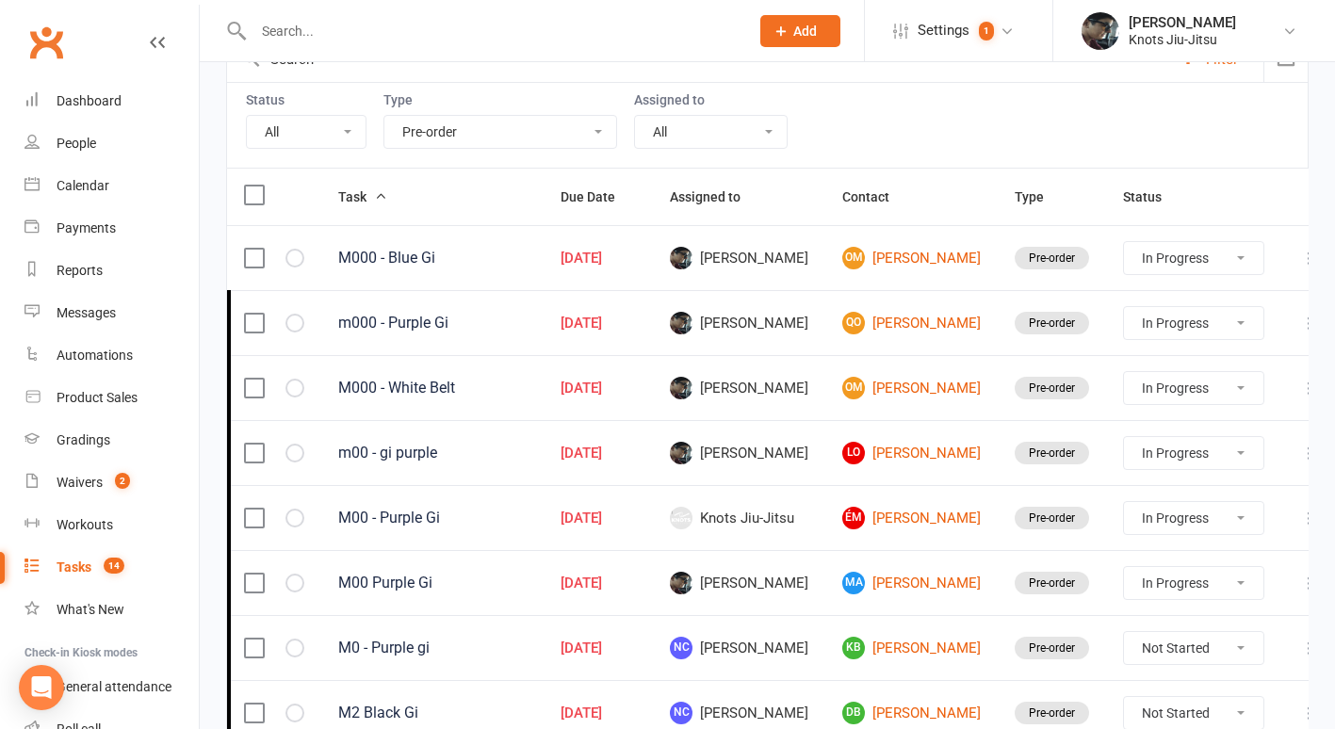
scroll to position [157, 0]
